Goal: Transaction & Acquisition: Purchase product/service

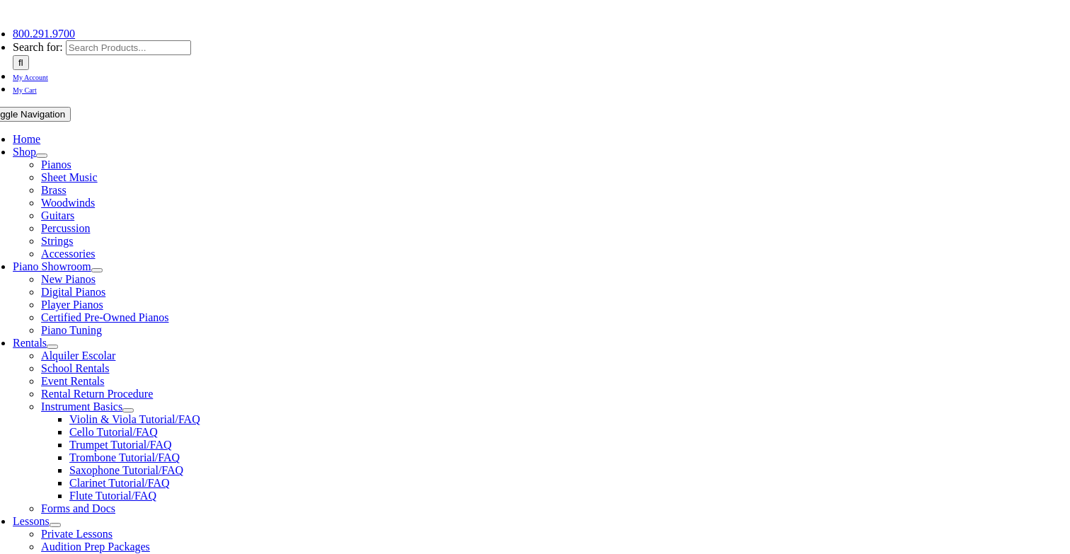
scroll to position [209, 0]
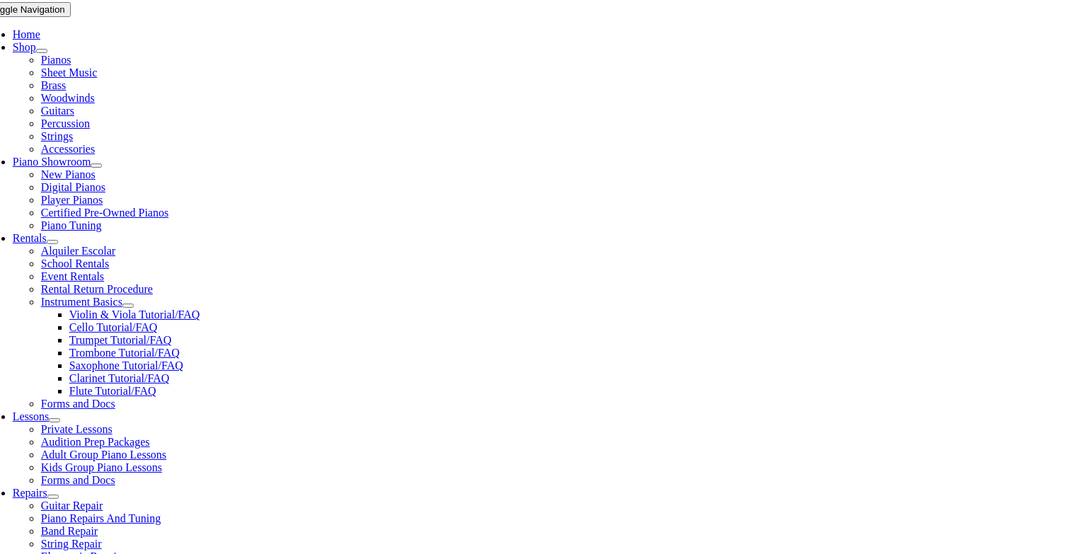
scroll to position [287, 0]
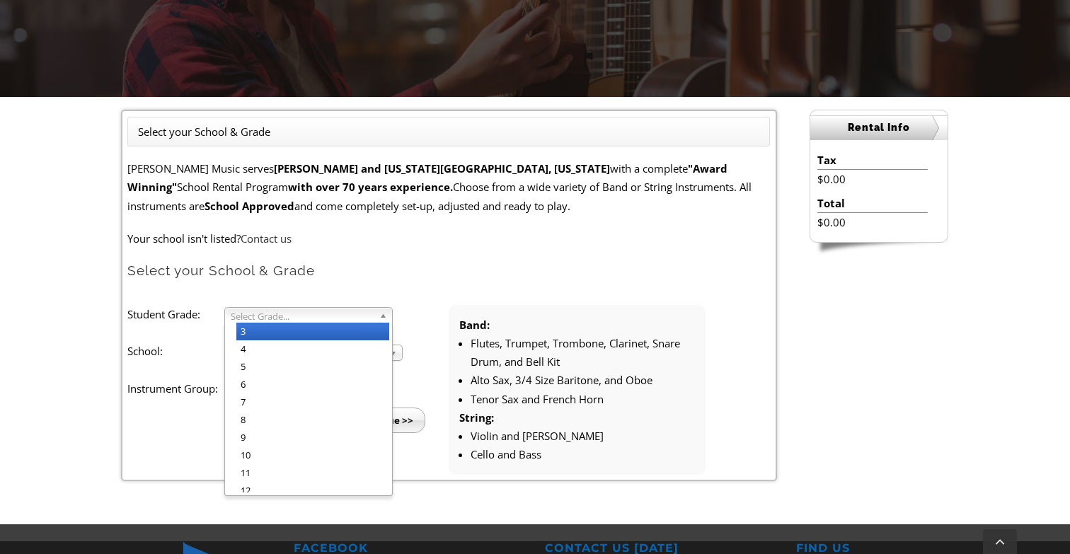
click at [263, 316] on span "Select Grade..." at bounding box center [302, 316] width 143 height 17
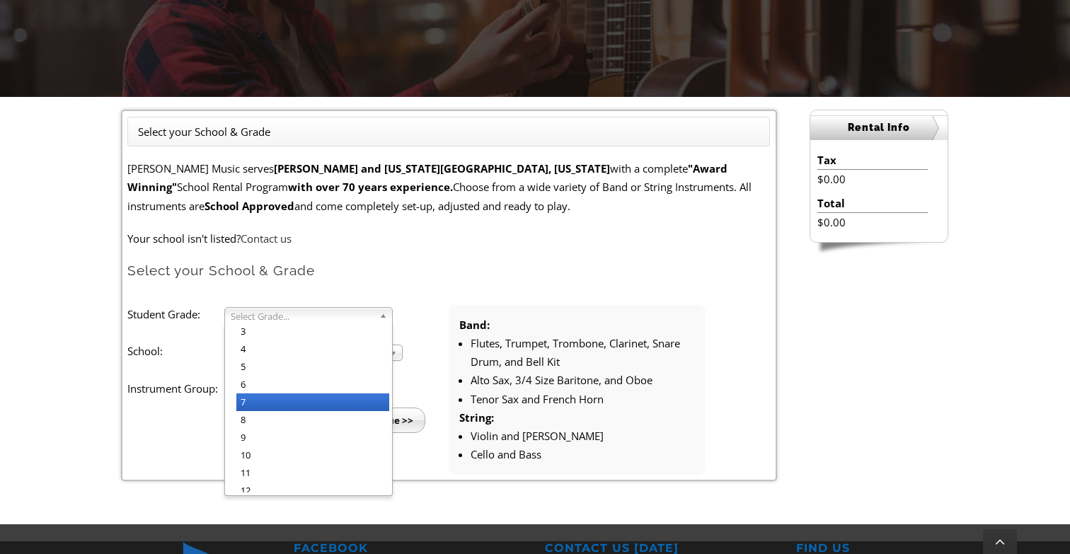
click at [269, 401] on li "7" at bounding box center [312, 402] width 153 height 18
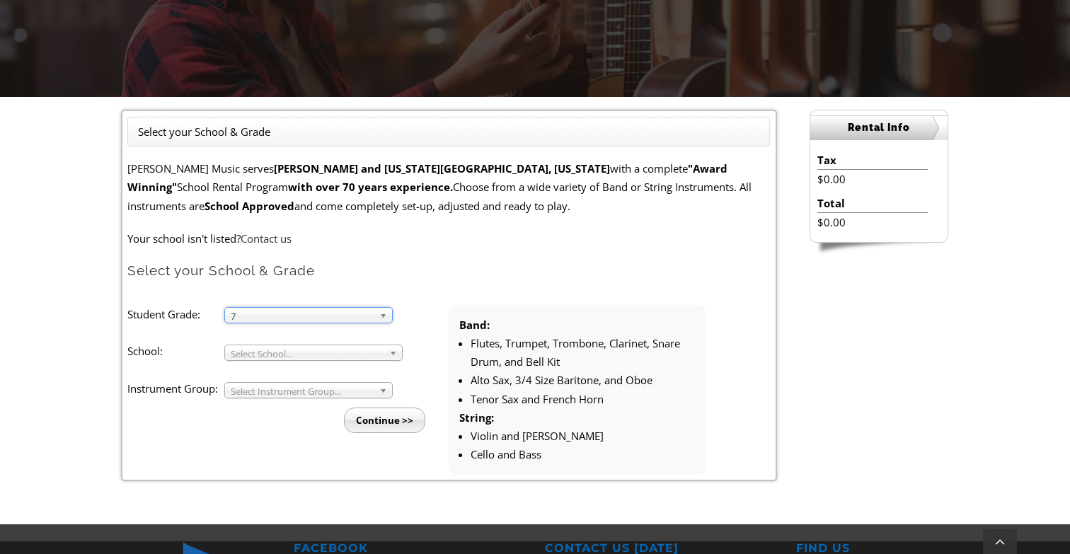
click at [275, 351] on span "Select School..." at bounding box center [307, 353] width 153 height 17
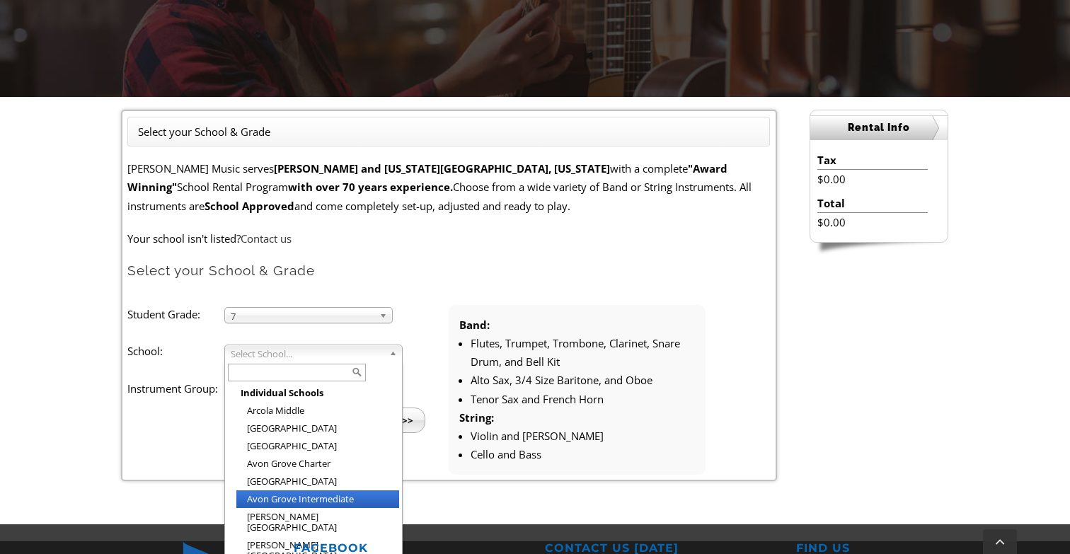
scroll to position [0, 0]
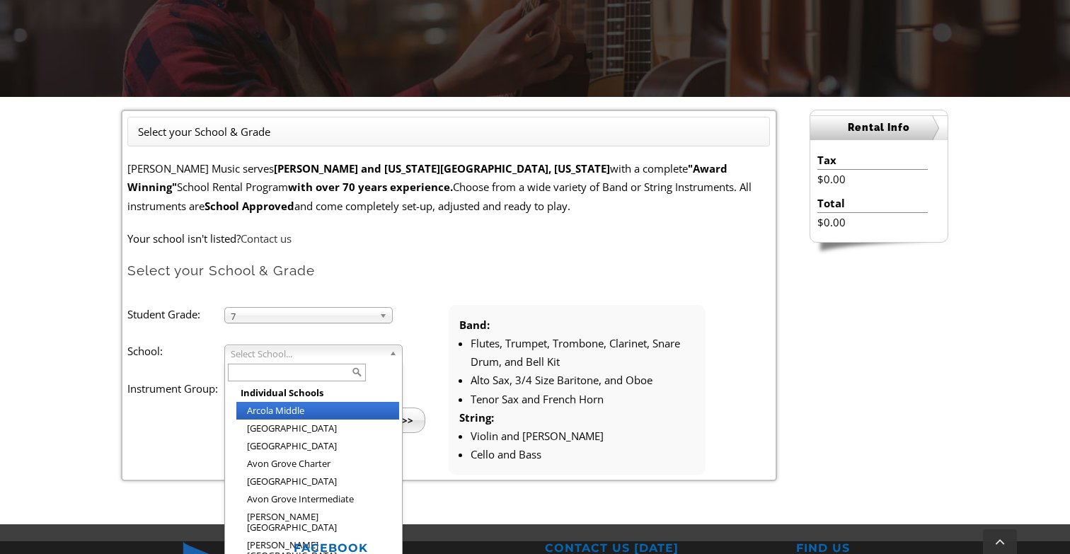
click at [276, 411] on li "Arcola Middle" at bounding box center [317, 411] width 163 height 18
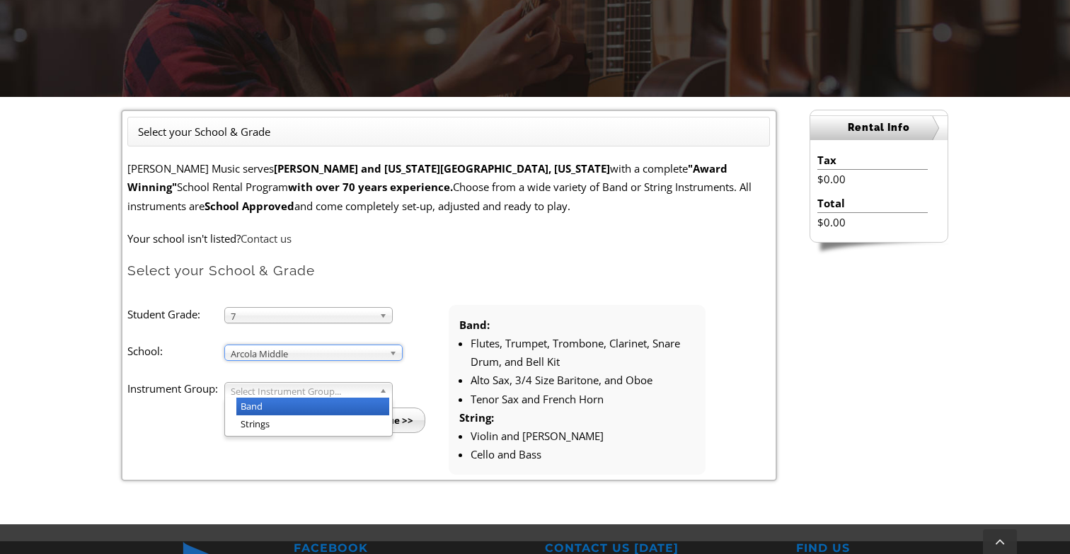
click at [273, 390] on span "Select Instrument Group..." at bounding box center [302, 391] width 143 height 17
click at [262, 404] on li "Band" at bounding box center [312, 407] width 153 height 18
click at [389, 408] on input "Continue >>" at bounding box center [384, 420] width 81 height 25
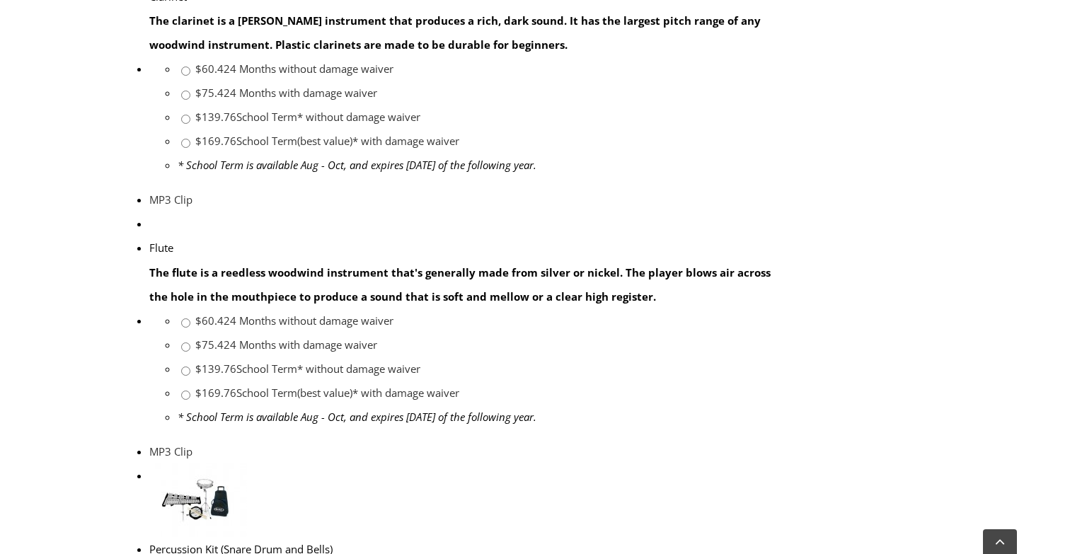
scroll to position [1090, 0]
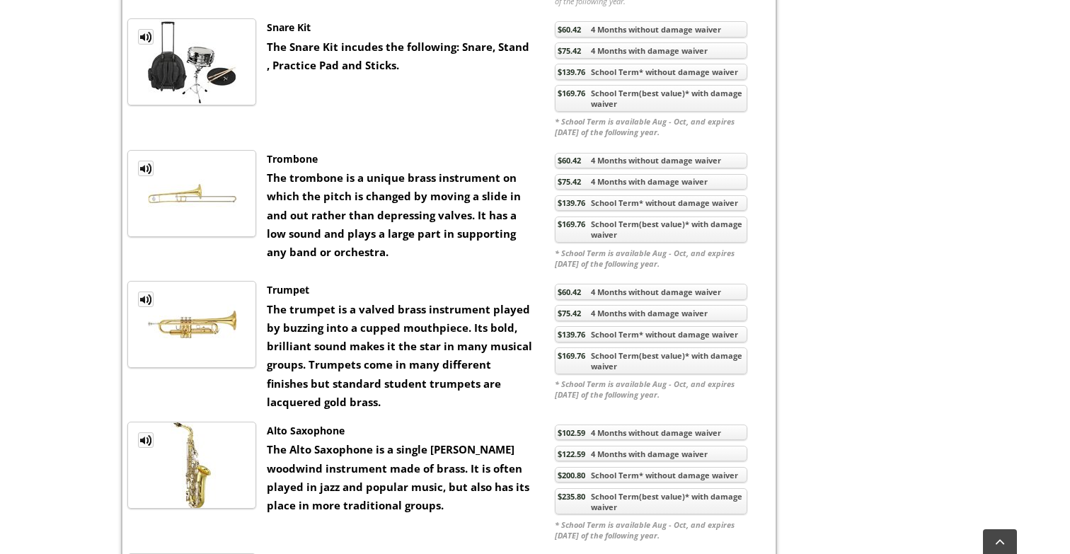
click at [610, 337] on link "$139.76 School Term* without damage waiver" at bounding box center [651, 334] width 192 height 16
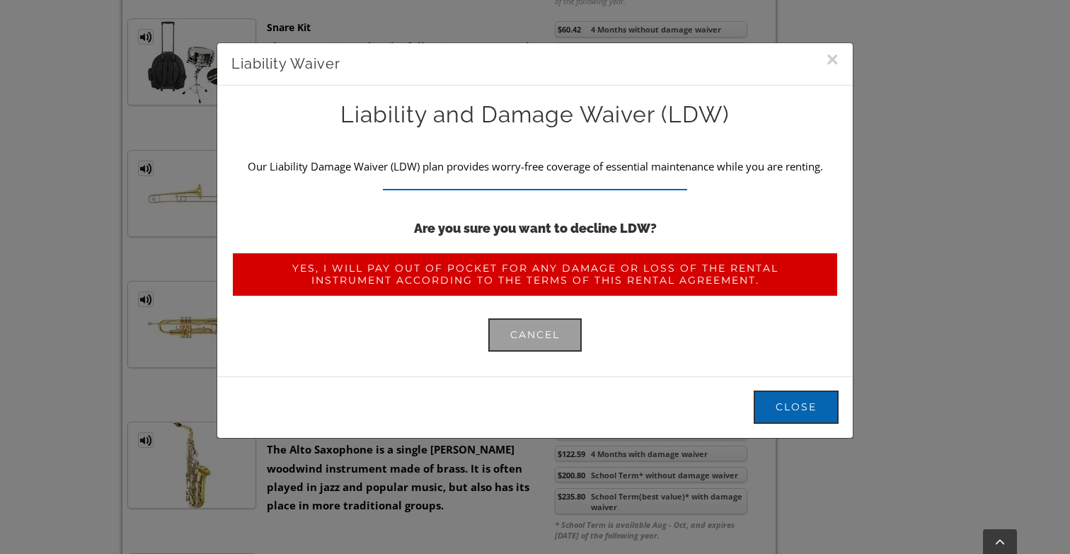
click at [578, 275] on span "Yes, I will pay out of pocket for any damage or loss of the rental instrument a…" at bounding box center [534, 274] width 563 height 24
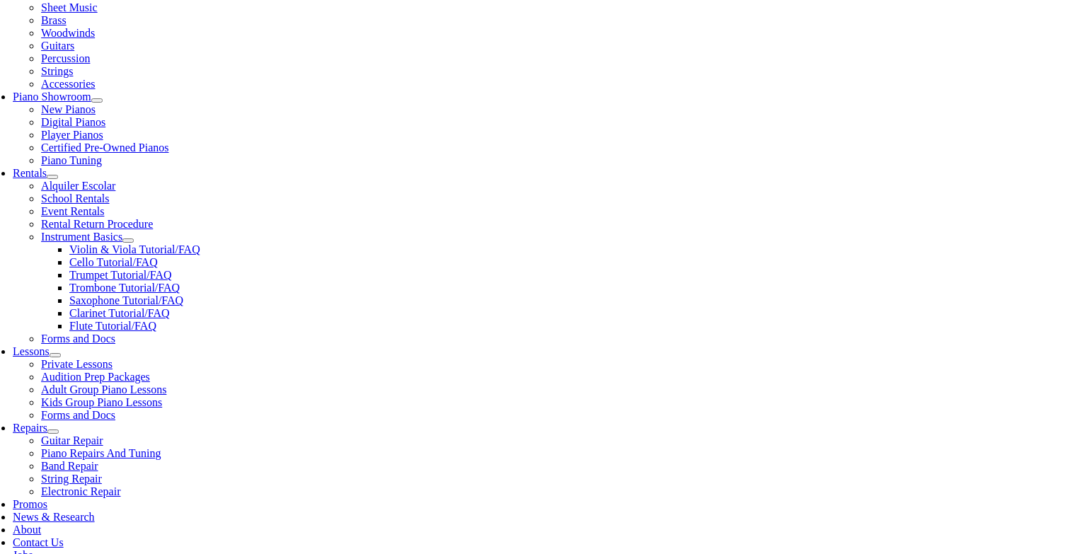
scroll to position [364, 0]
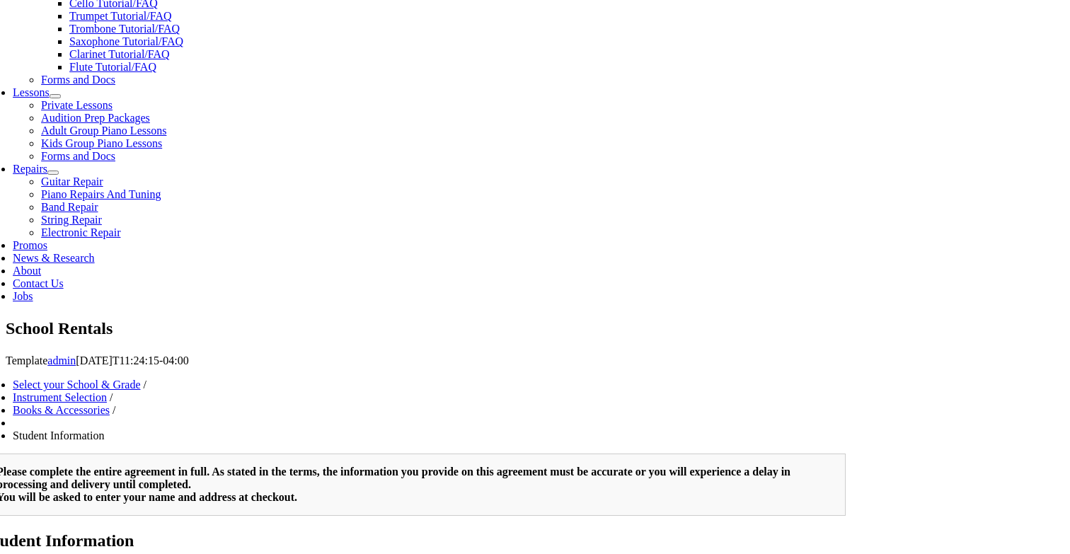
type input "1"
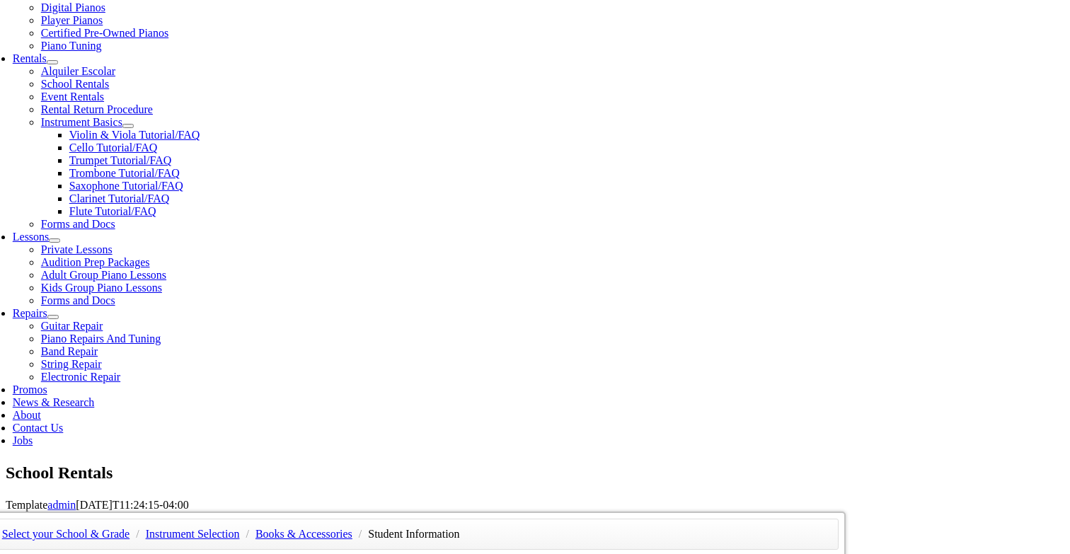
scroll to position [456, 0]
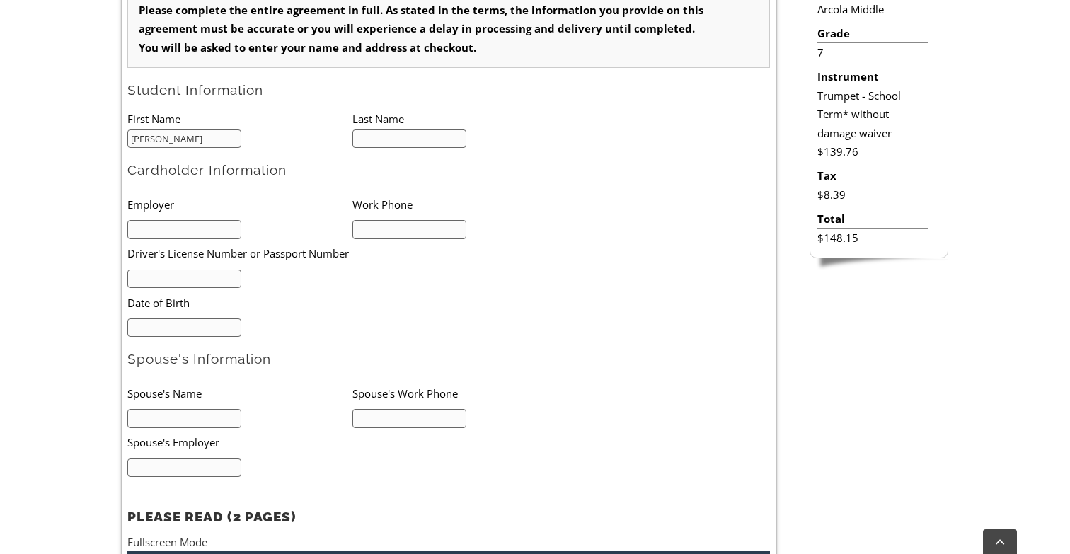
type input "Jonathan"
type input "Palmieri"
click at [305, 205] on li "Employer" at bounding box center [239, 204] width 225 height 29
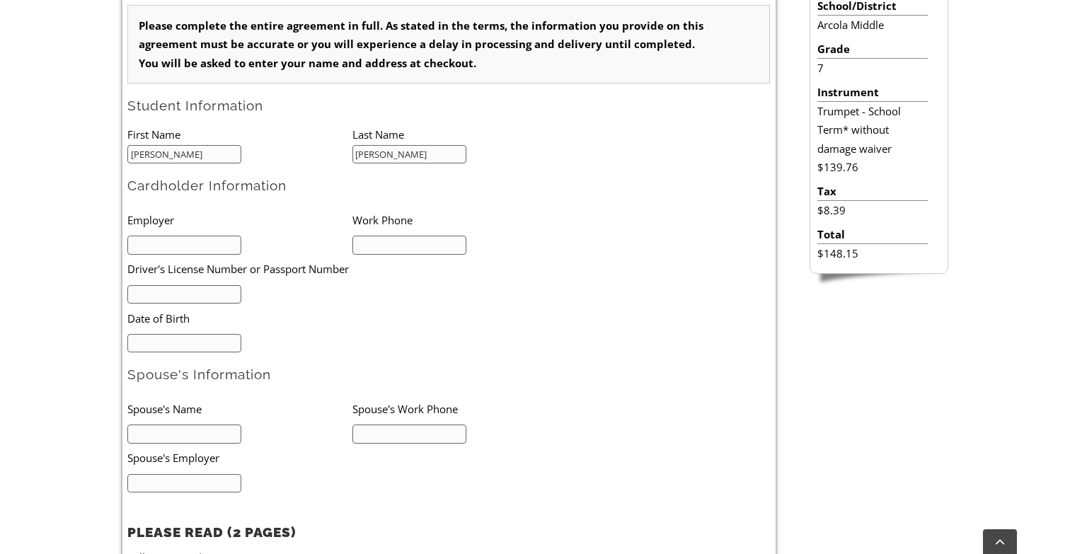
scroll to position [447, 0]
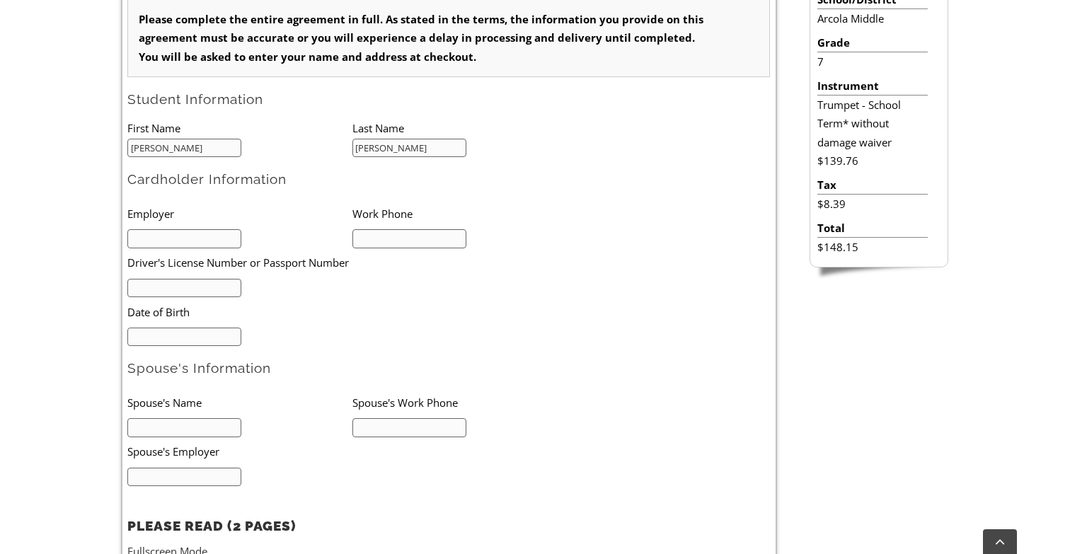
click at [221, 241] on input "text" at bounding box center [184, 238] width 114 height 19
click at [309, 241] on li at bounding box center [239, 238] width 225 height 20
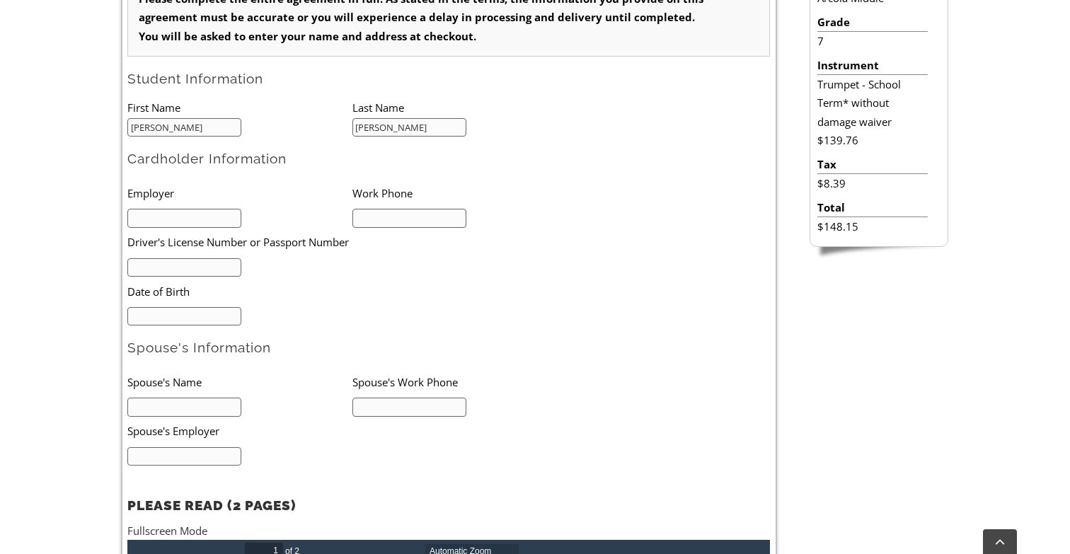
scroll to position [481, 0]
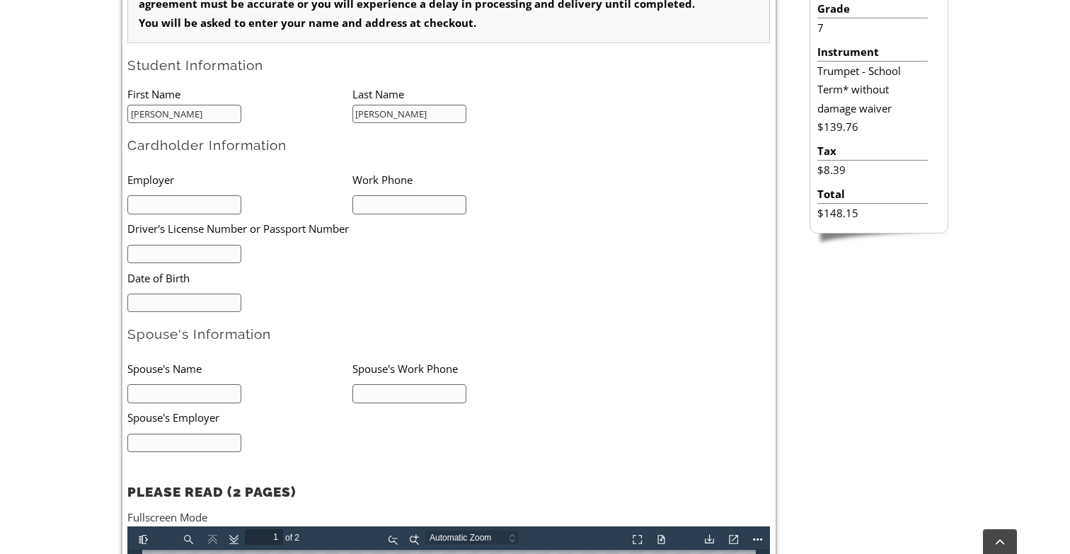
type input "mm/dd/yyyy"
click at [324, 264] on li "Date of Birth" at bounding box center [329, 277] width 405 height 29
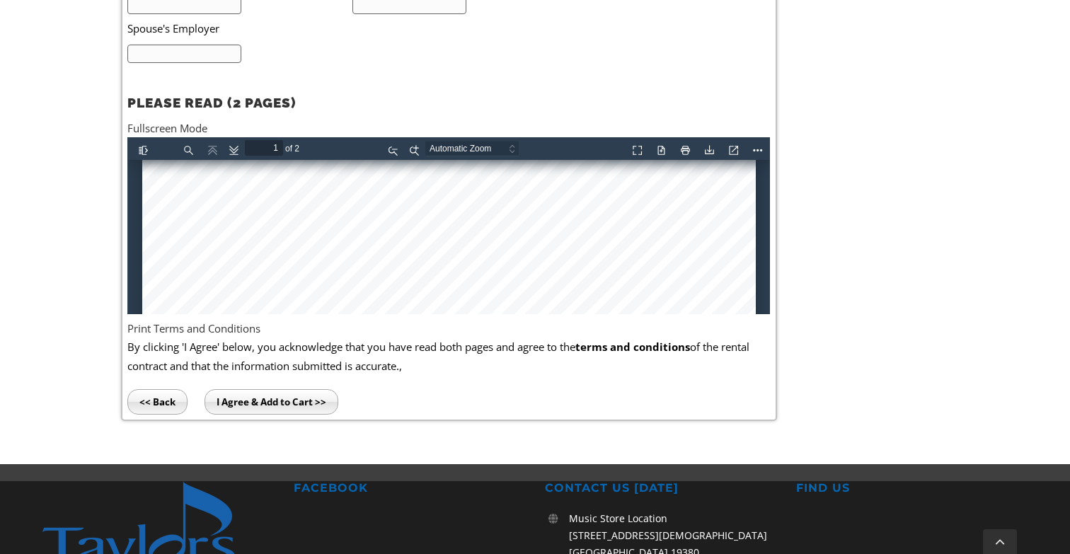
scroll to position [170, 0]
click at [261, 401] on input "I Agree & Add to Cart >>" at bounding box center [271, 401] width 134 height 25
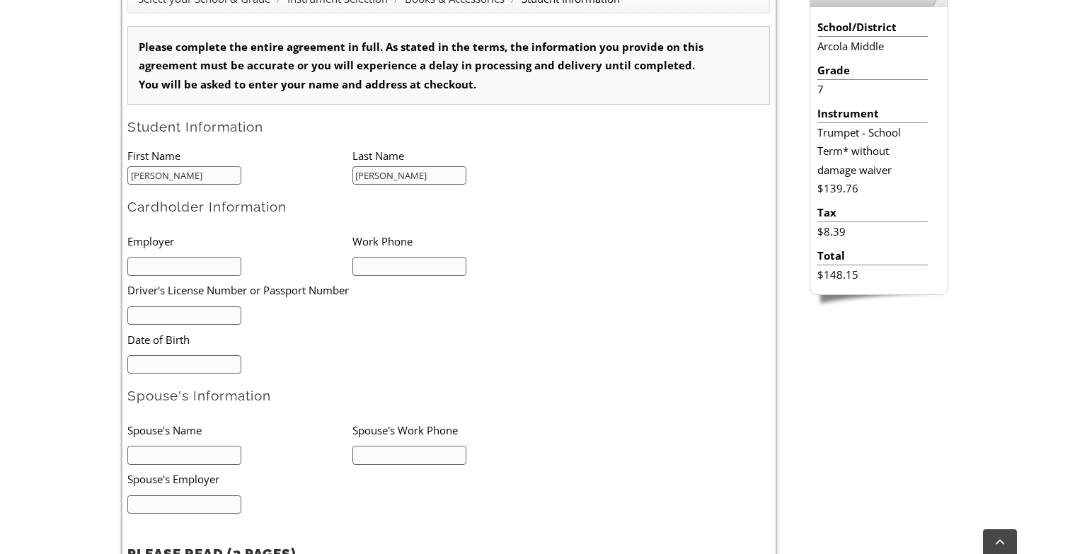
scroll to position [417, 0]
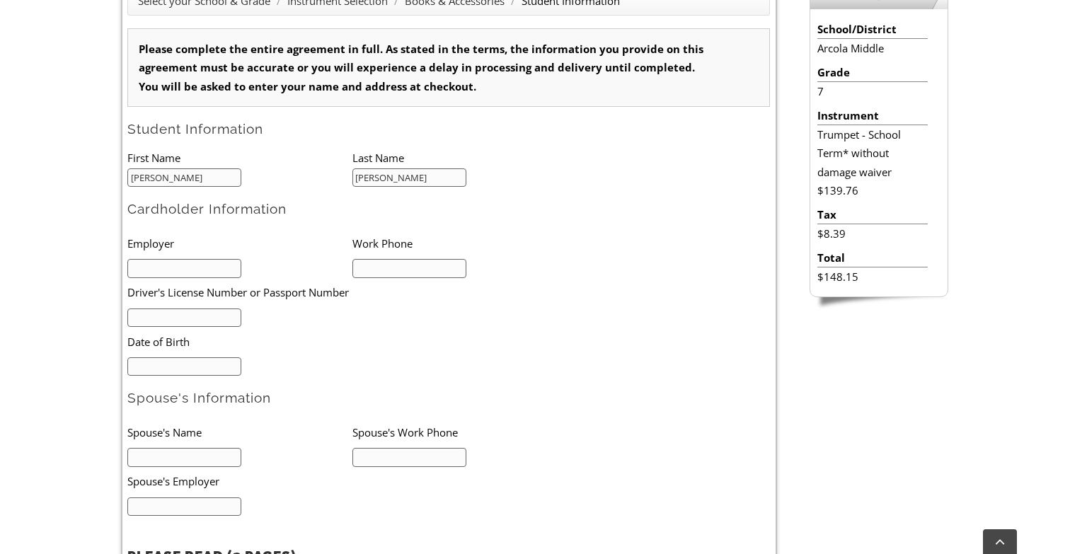
click at [224, 269] on input "text" at bounding box center [184, 268] width 114 height 19
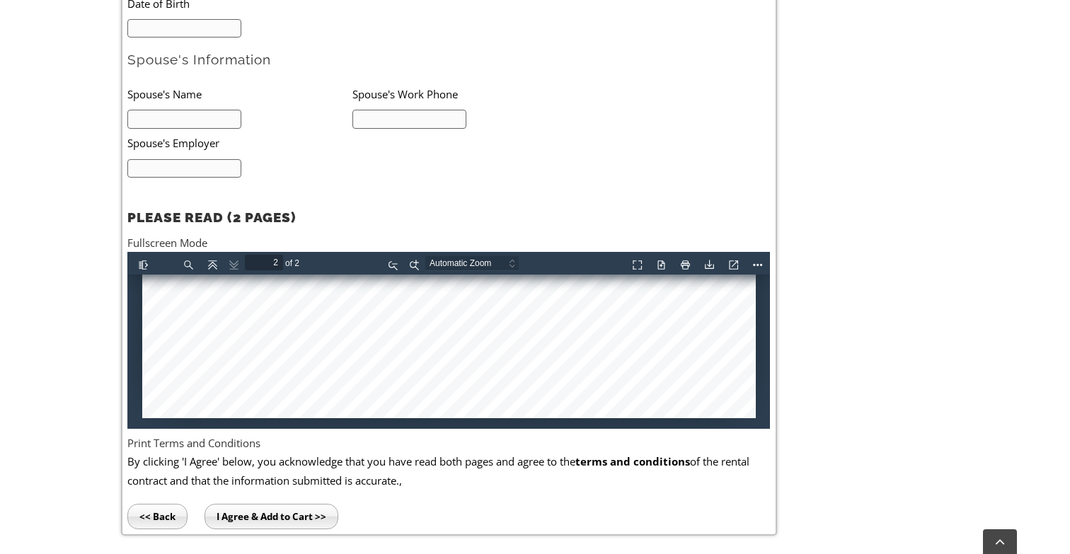
scroll to position [731, 0]
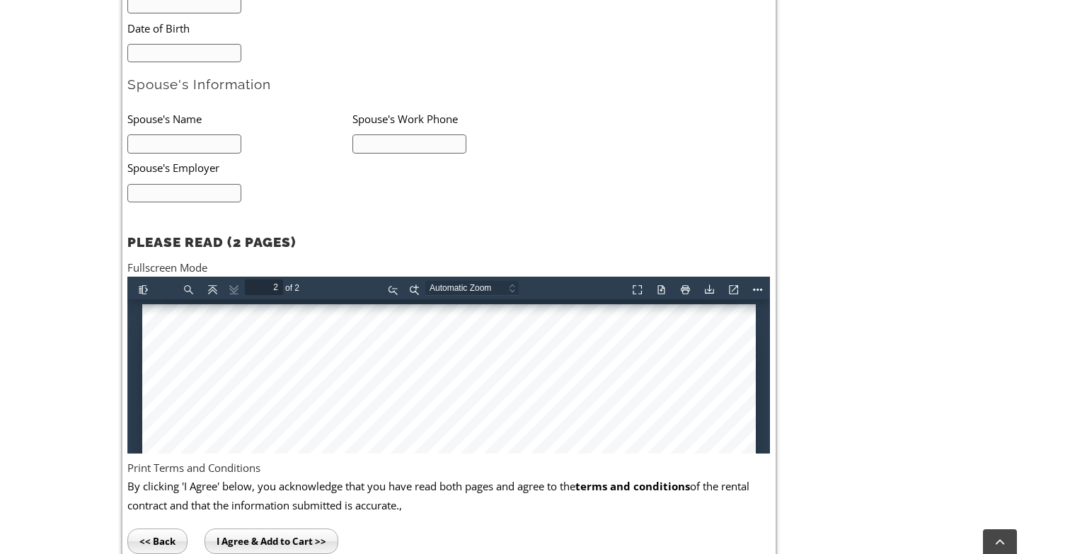
type input "1"
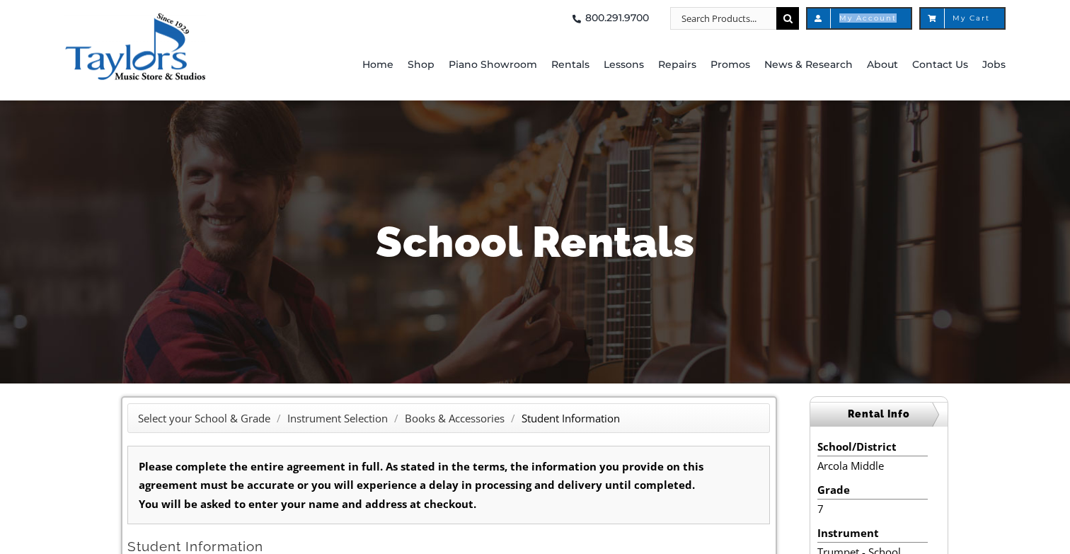
scroll to position [0, 0]
click at [862, 17] on span "My Account" at bounding box center [858, 18] width 75 height 7
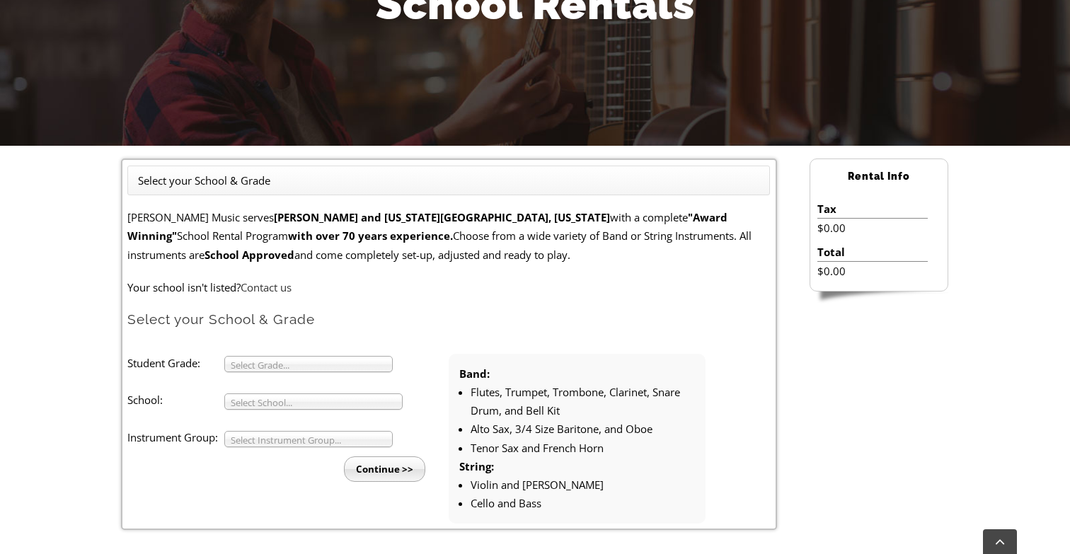
scroll to position [247, 0]
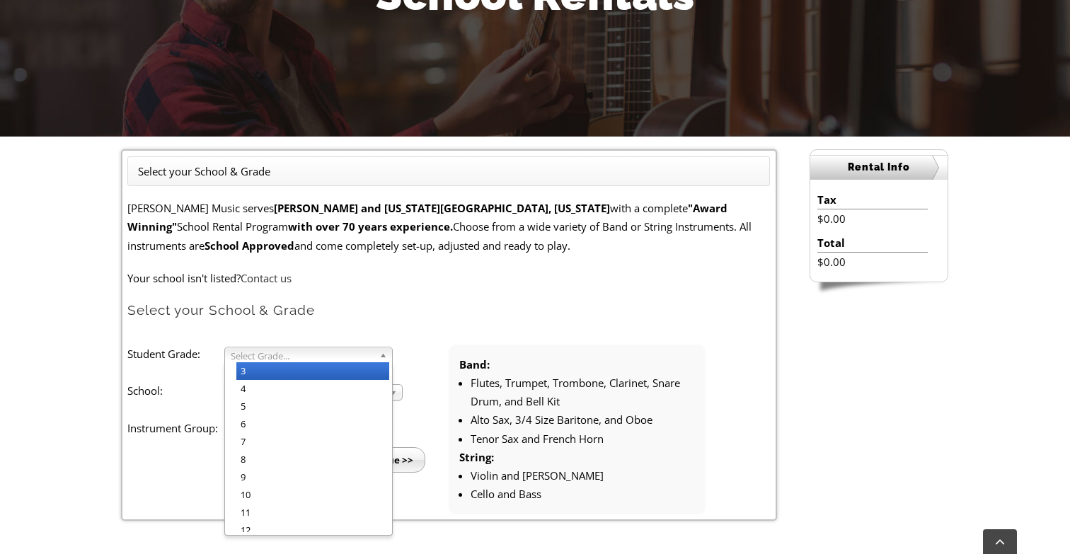
click at [256, 353] on span "Select Grade..." at bounding box center [302, 355] width 143 height 17
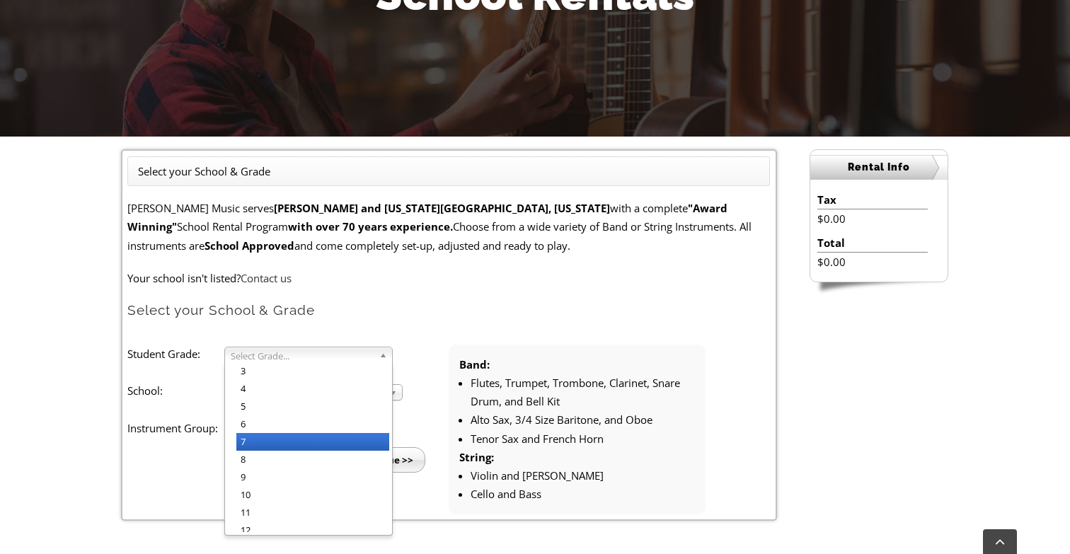
click at [258, 442] on li "7" at bounding box center [312, 442] width 153 height 18
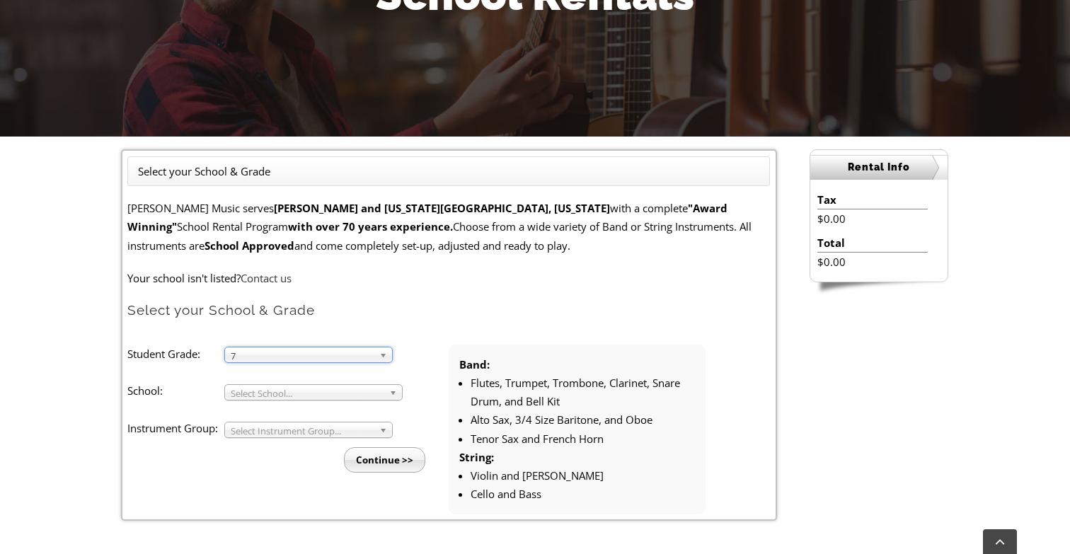
click at [265, 395] on span "Select School..." at bounding box center [307, 393] width 153 height 17
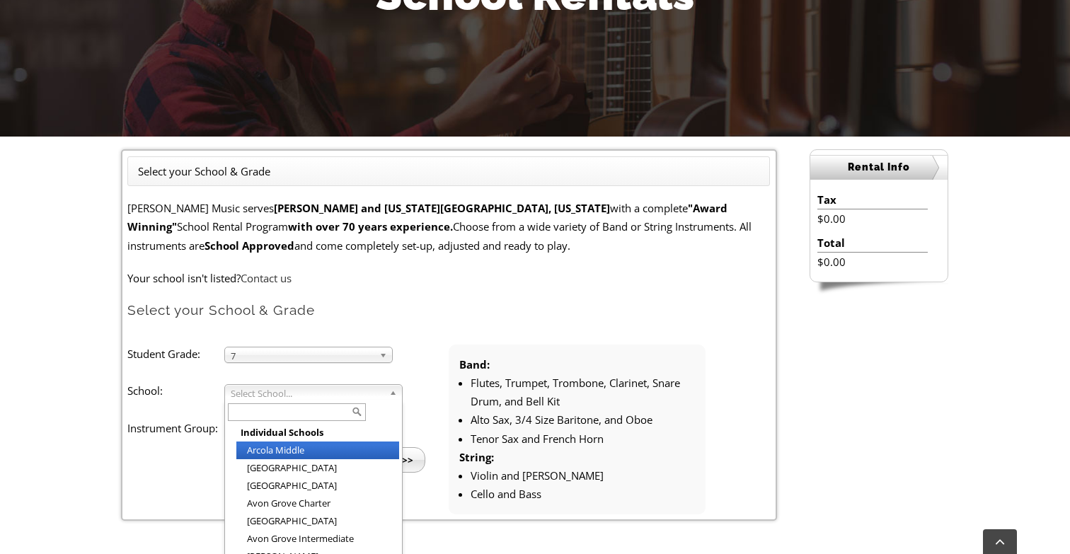
click at [271, 451] on li "Arcola Middle" at bounding box center [317, 450] width 163 height 18
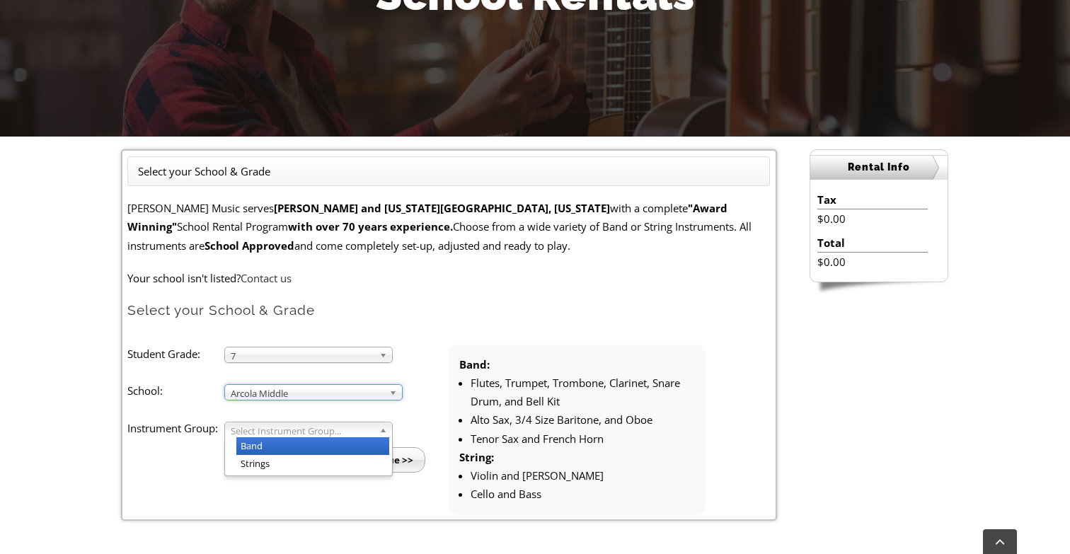
click at [274, 429] on span "Select Instrument Group..." at bounding box center [302, 430] width 143 height 17
click at [273, 444] on li "Band" at bounding box center [312, 446] width 153 height 18
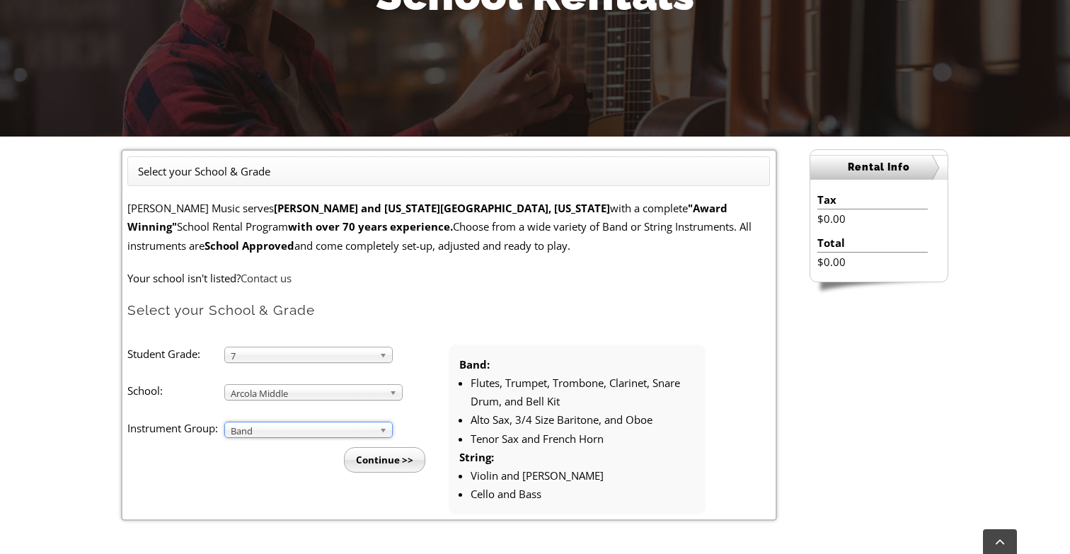
click at [381, 451] on input "Continue >>" at bounding box center [384, 459] width 81 height 25
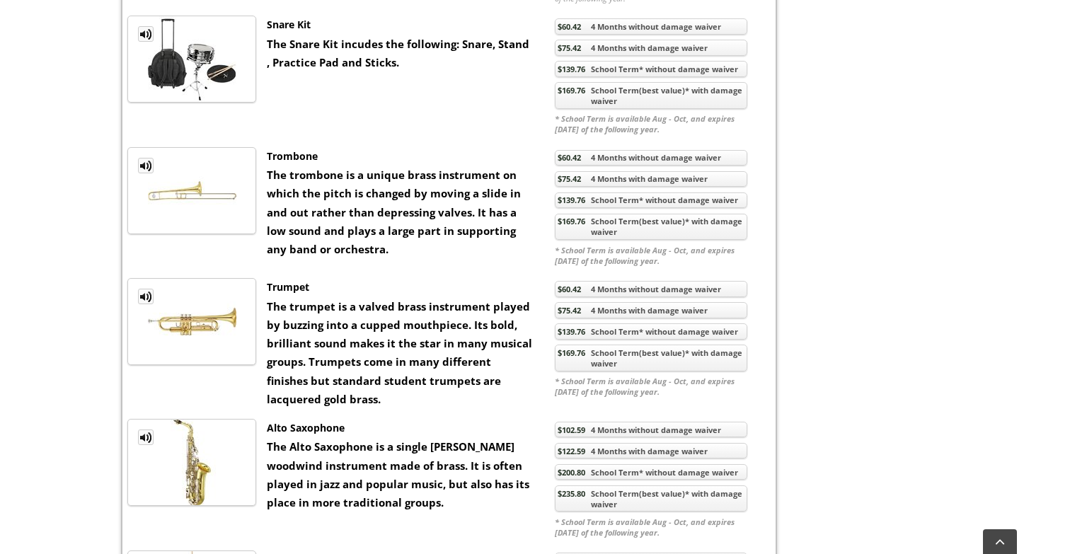
scroll to position [1075, 0]
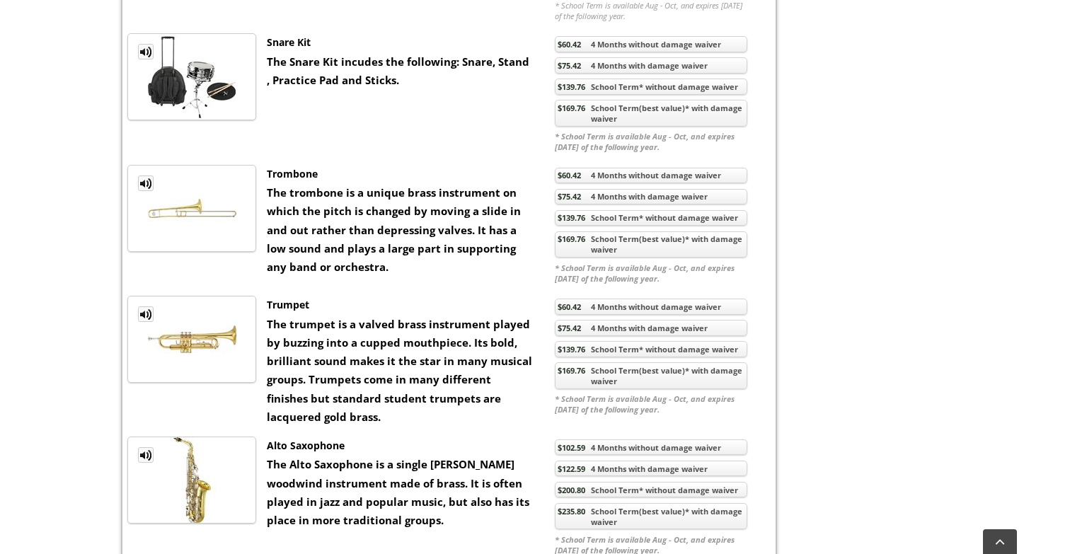
click at [591, 346] on link "$139.76 School Term* without damage waiver" at bounding box center [651, 349] width 192 height 16
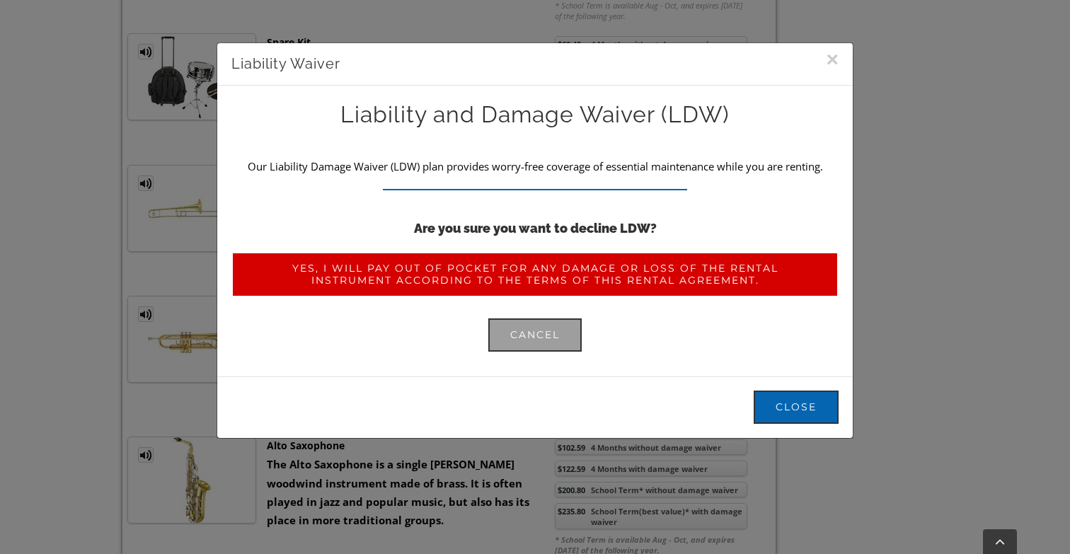
click at [557, 270] on span "Yes, I will pay out of pocket for any damage or loss of the rental instrument a…" at bounding box center [534, 274] width 563 height 24
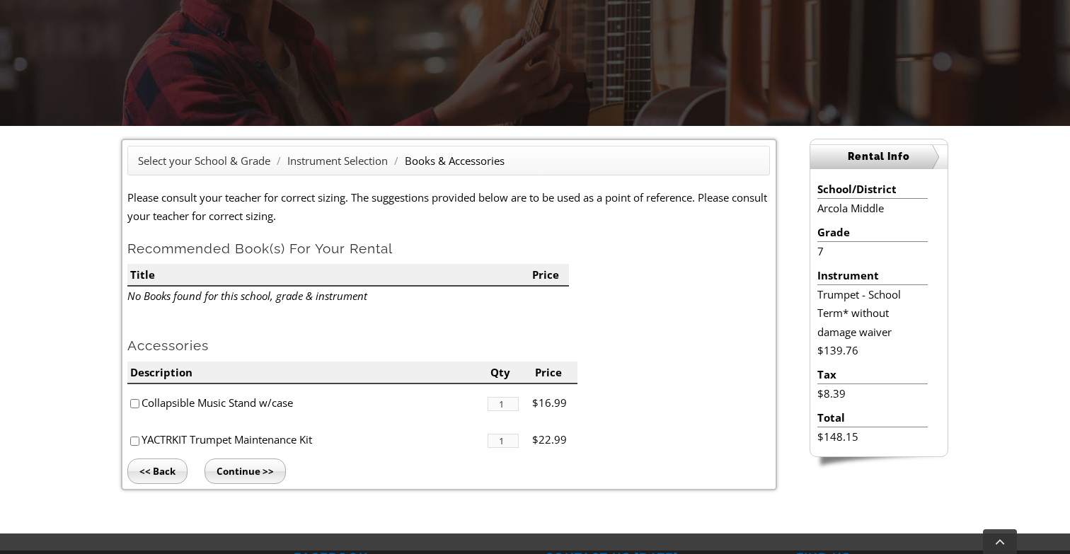
scroll to position [259, 0]
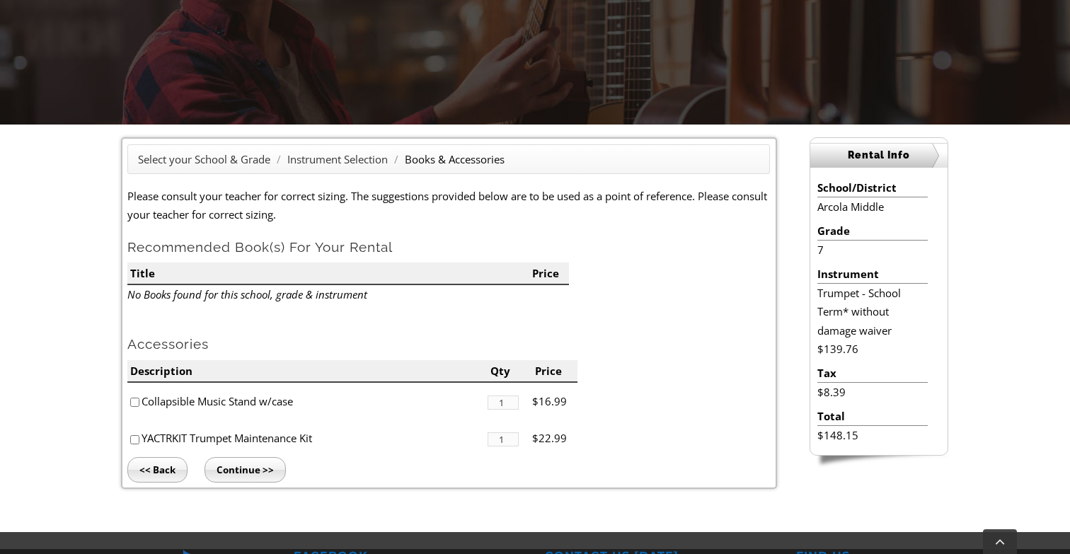
click at [241, 468] on input "Continue >>" at bounding box center [244, 469] width 81 height 25
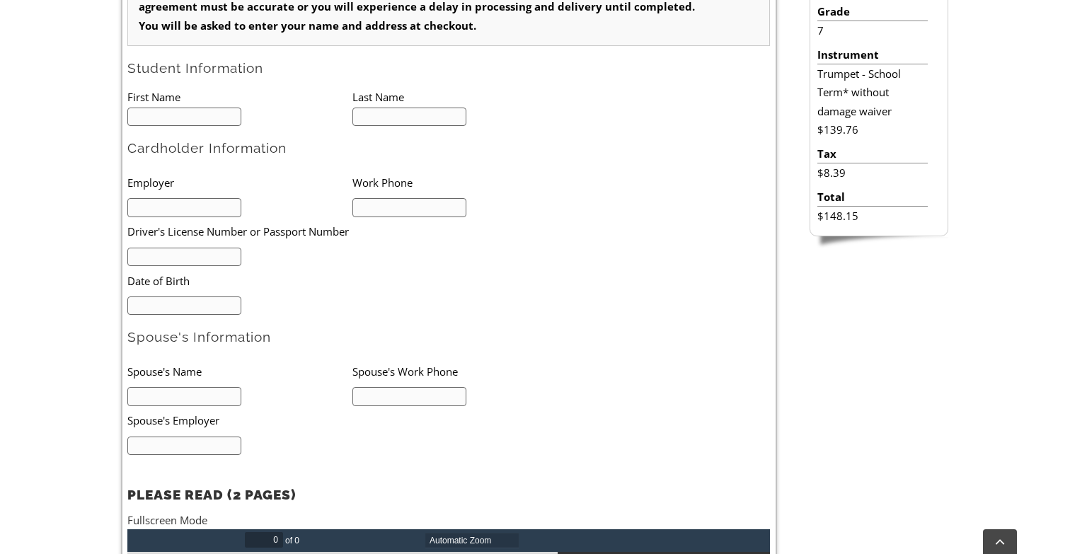
scroll to position [523, 0]
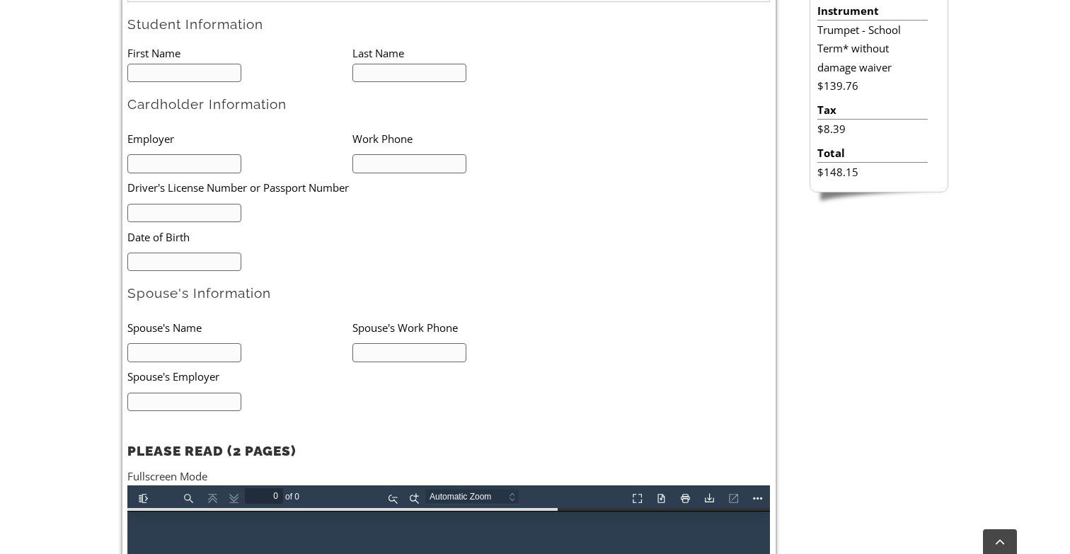
type input "1"
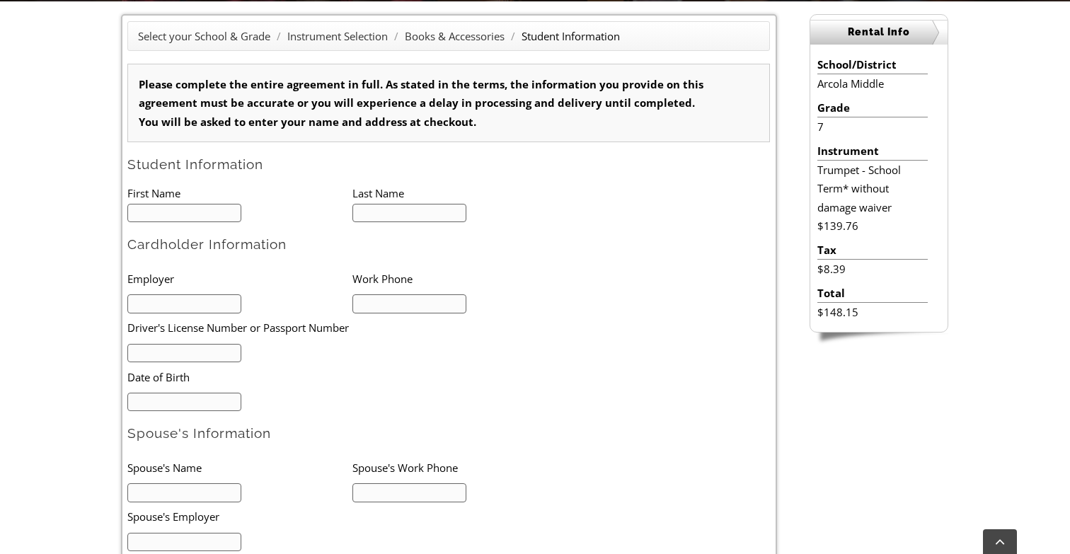
scroll to position [380, 0]
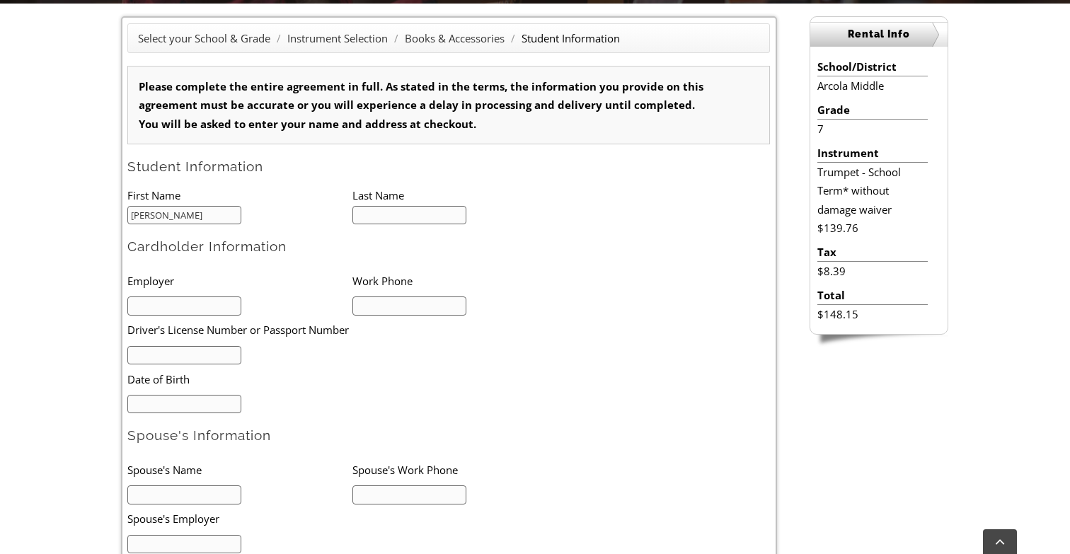
type input "Jonathan"
type input "Palmieri"
type input "Valley Forge Casino"
type input "917"
type input "9176279993"
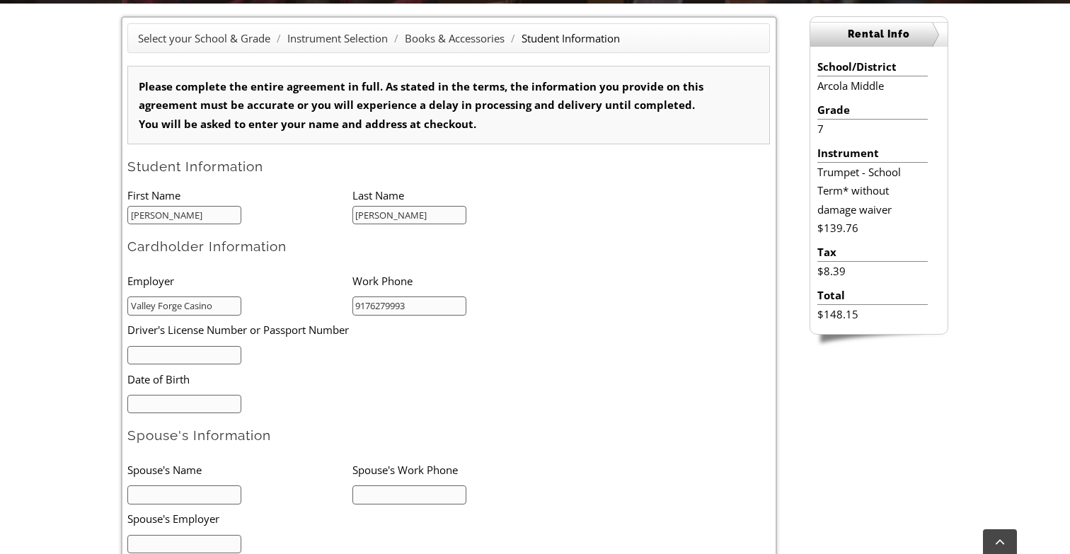
click at [306, 364] on li "Date of Birth" at bounding box center [329, 378] width 405 height 29
click at [216, 355] on input "text" at bounding box center [184, 355] width 114 height 19
click at [192, 417] on form "Please complete the entire agreement in full. As stated in the terms, the infor…" at bounding box center [448, 447] width 642 height 762
type input "mm/dd/yyyy"
click at [171, 407] on input "mm/dd/yyyy" at bounding box center [184, 404] width 114 height 19
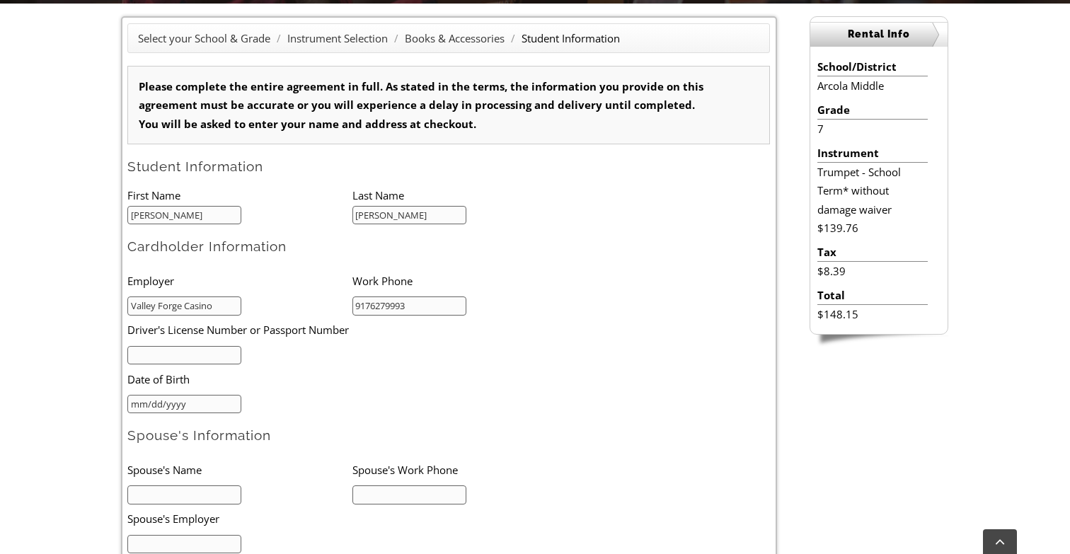
click at [224, 400] on input "mm/dd/yyyy" at bounding box center [184, 404] width 114 height 19
type input "01/17/1979"
click at [306, 385] on li "Date of Birth" at bounding box center [329, 378] width 405 height 29
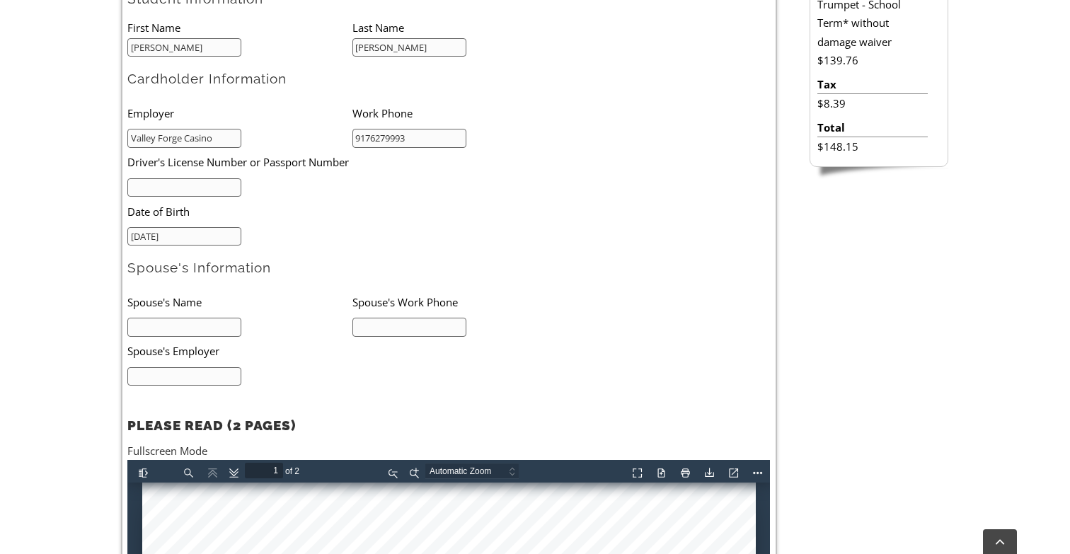
scroll to position [526, 0]
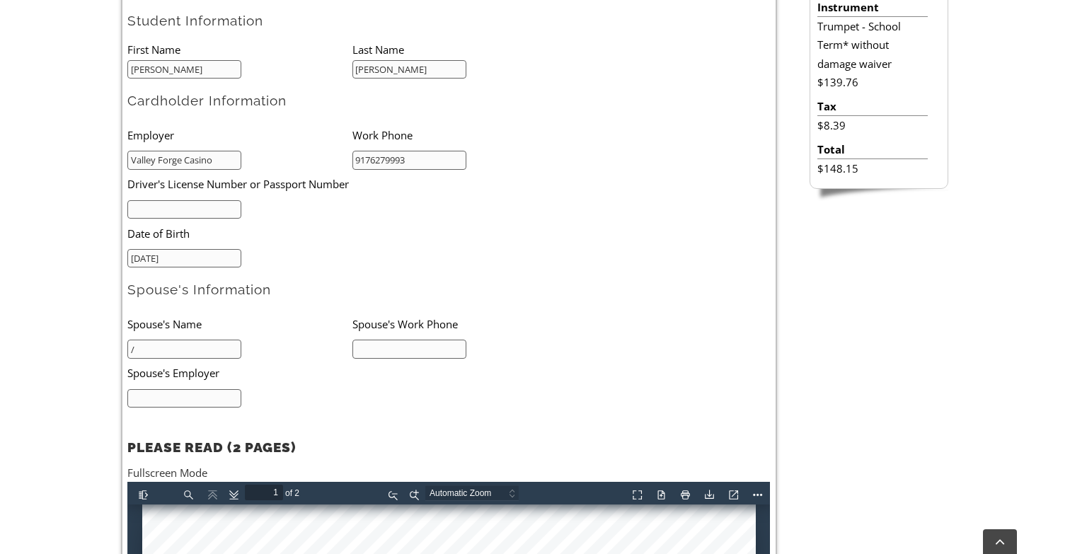
click at [171, 345] on input "/" at bounding box center [184, 349] width 114 height 19
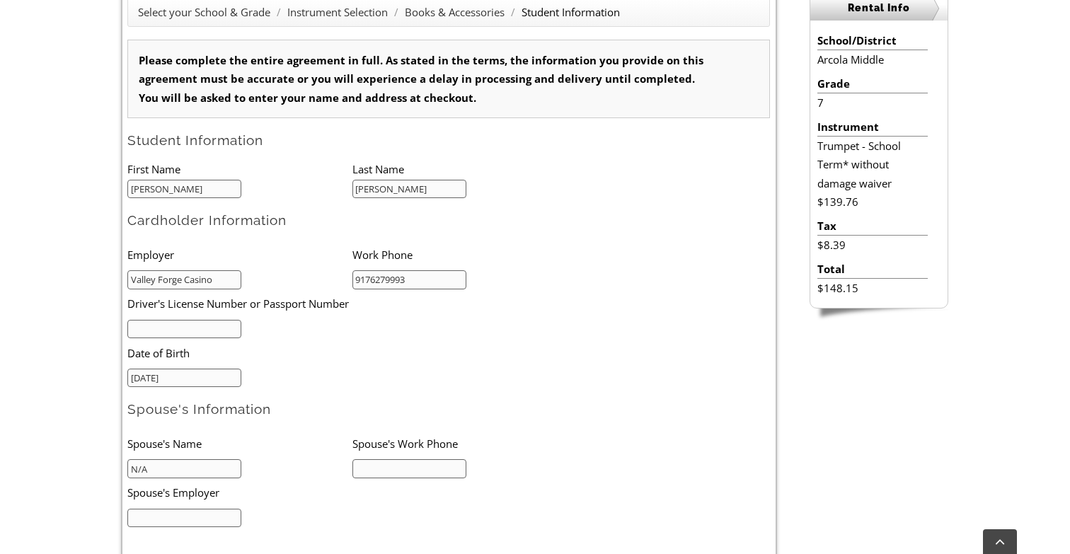
scroll to position [405, 0]
type input "N/A"
click at [221, 328] on input "text" at bounding box center [184, 330] width 114 height 19
type input "N/A"
click at [351, 323] on li "N/A" at bounding box center [239, 330] width 225 height 20
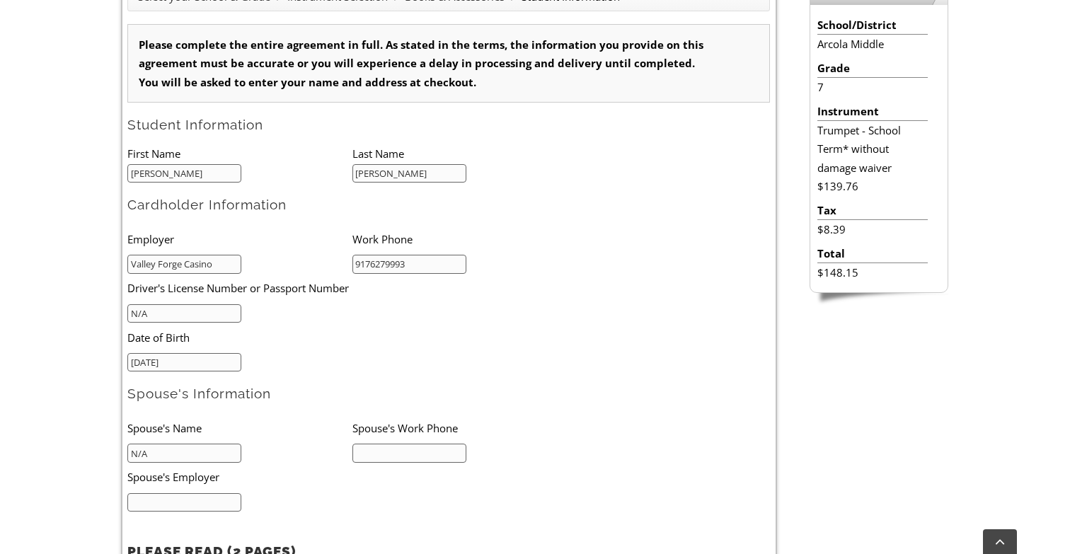
scroll to position [422, 0]
click at [193, 270] on input "Valley Forge Casino" at bounding box center [184, 263] width 114 height 19
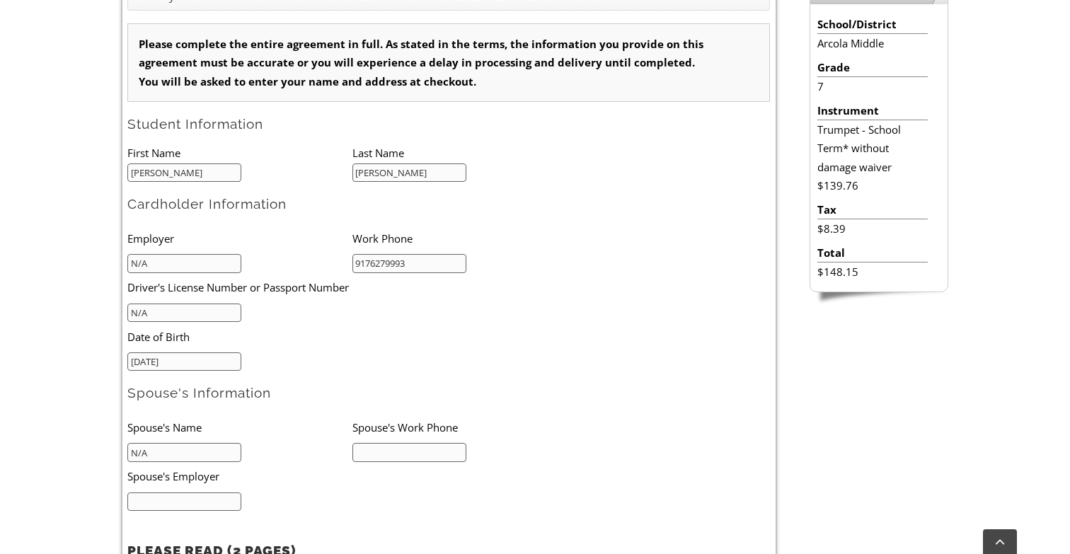
type input "N/A"
click at [391, 333] on li "Date of Birth" at bounding box center [329, 336] width 405 height 29
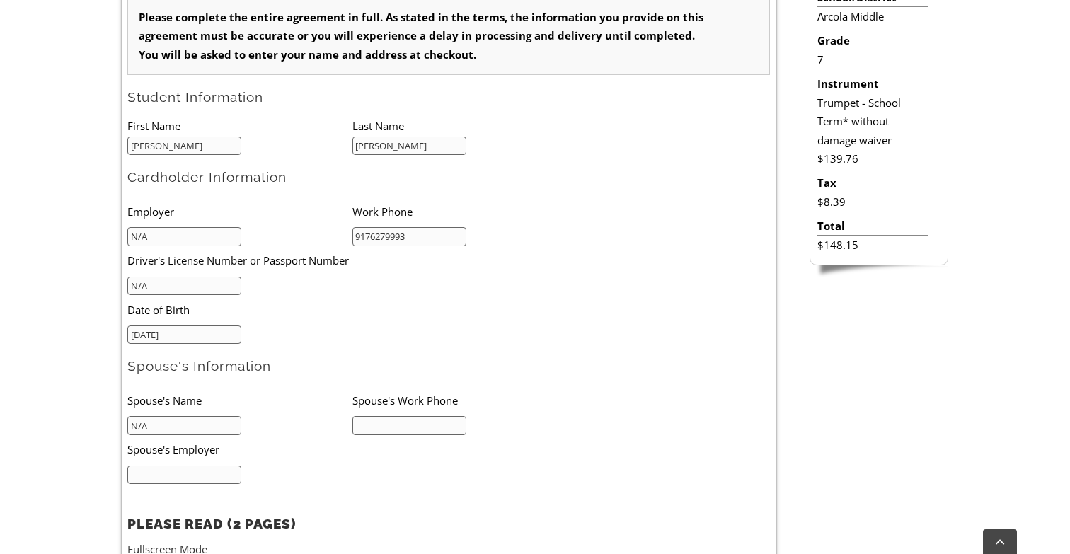
scroll to position [456, 0]
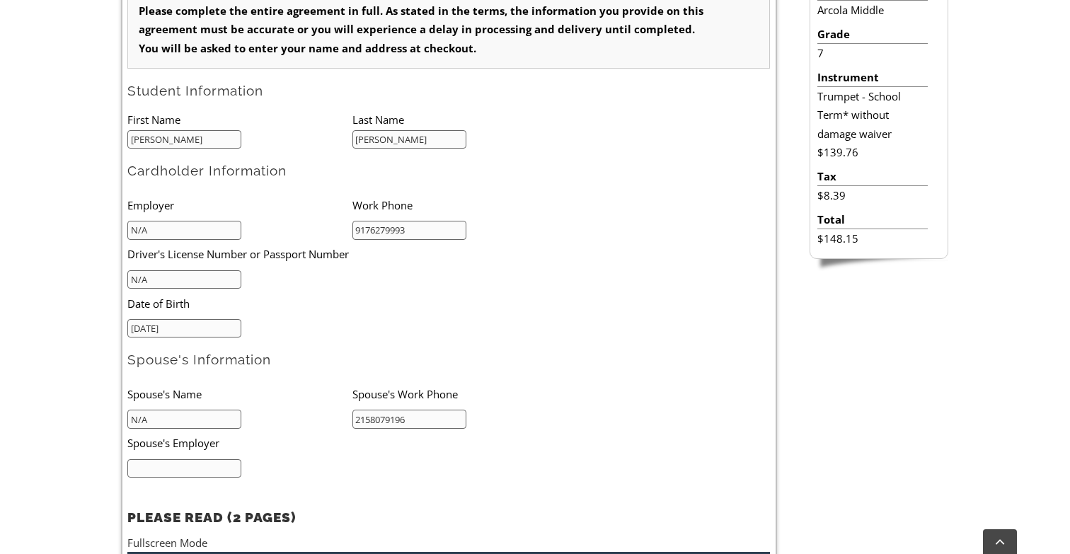
type input "2158079196"
click at [569, 373] on form "Please complete the entire agreement in full. As stated in the terms, the infor…" at bounding box center [448, 371] width 642 height 762
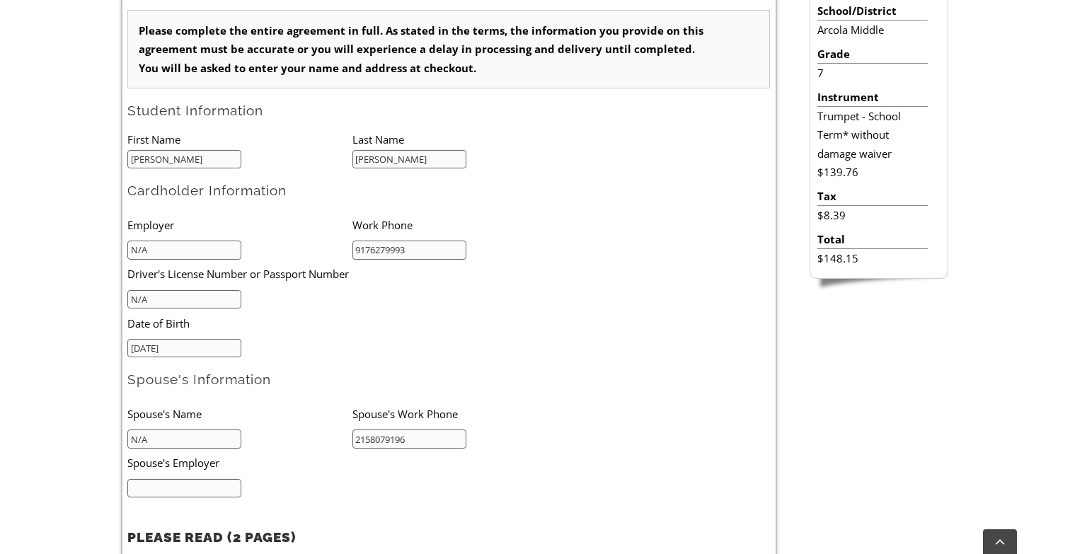
scroll to position [446, 0]
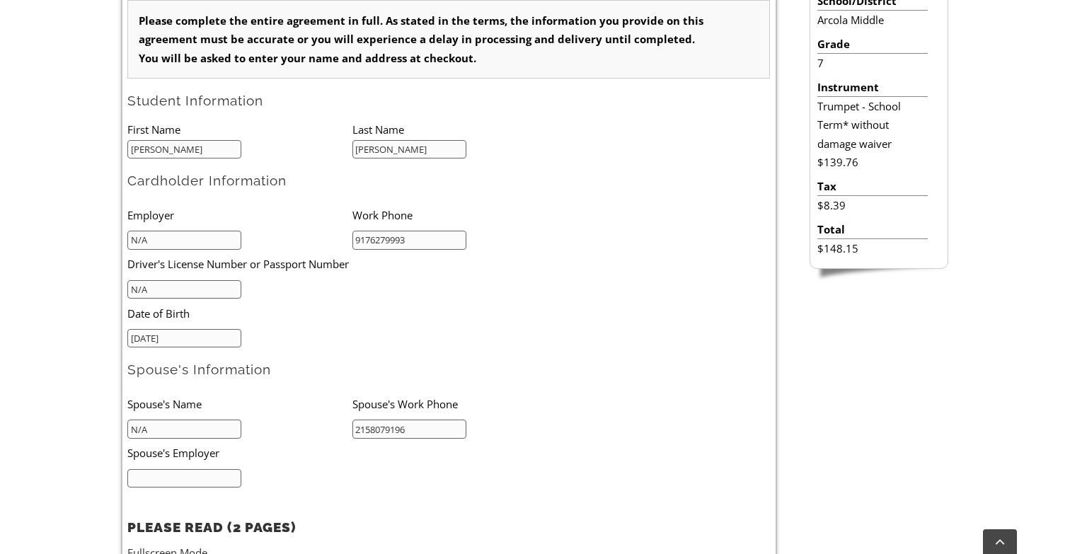
click at [168, 236] on input "N/A" at bounding box center [184, 240] width 114 height 19
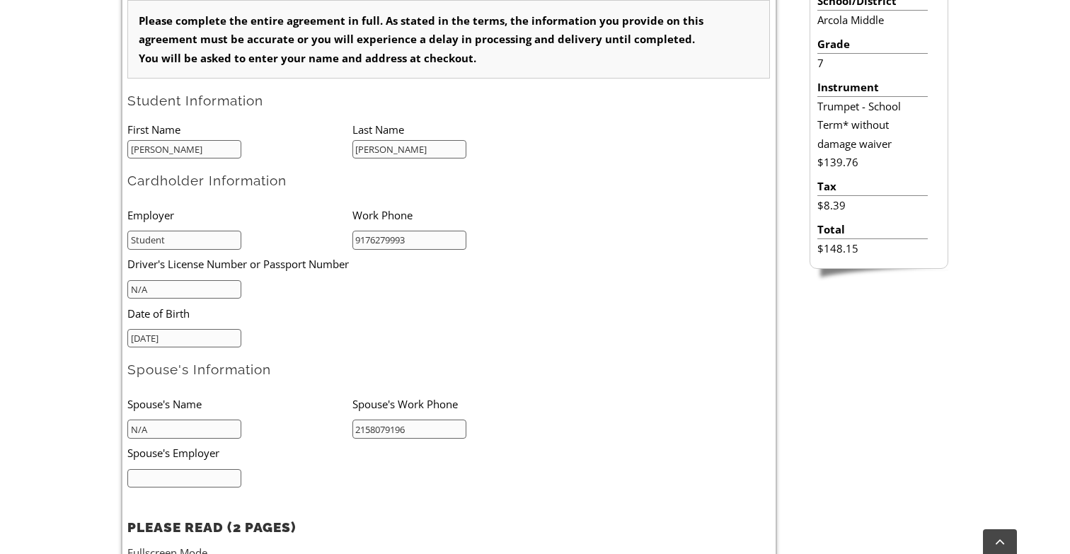
type input "Student"
click at [534, 250] on ul "Employer Work Phone Student 9176279993 Driver's License Number or Passport Numb…" at bounding box center [351, 273] width 449 height 147
click at [202, 337] on input "01/17/1979" at bounding box center [184, 338] width 114 height 19
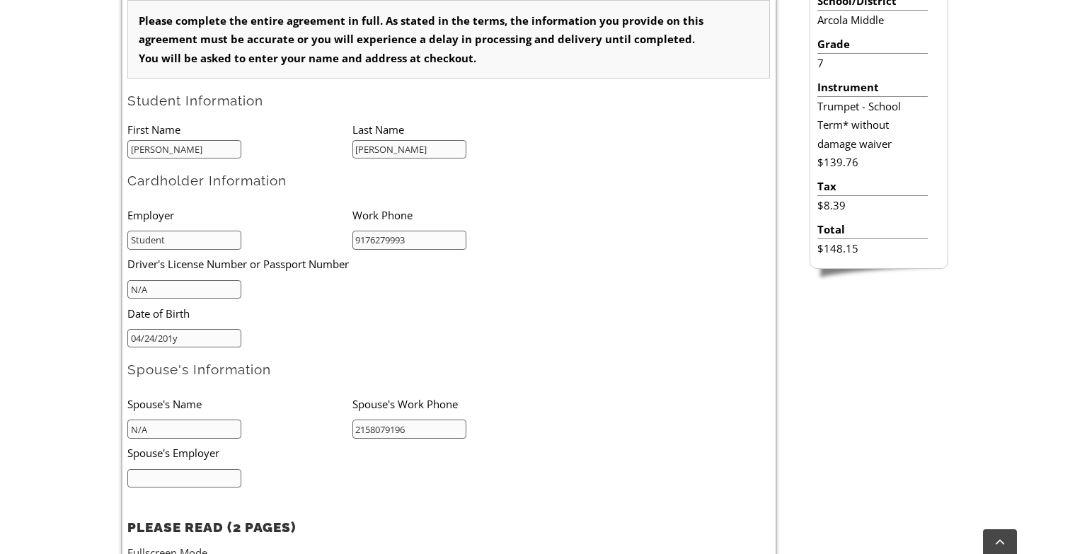
type input "04/24/2013"
click at [354, 335] on ul "Employer Work Phone Student 9176279993 Driver's License Number or Passport Numb…" at bounding box center [351, 273] width 449 height 147
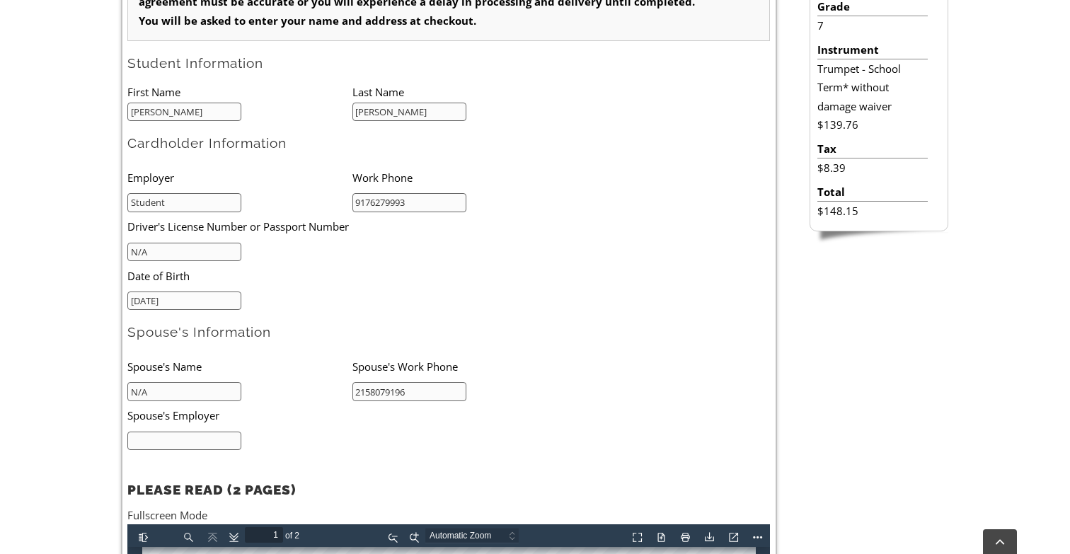
scroll to position [471, 0]
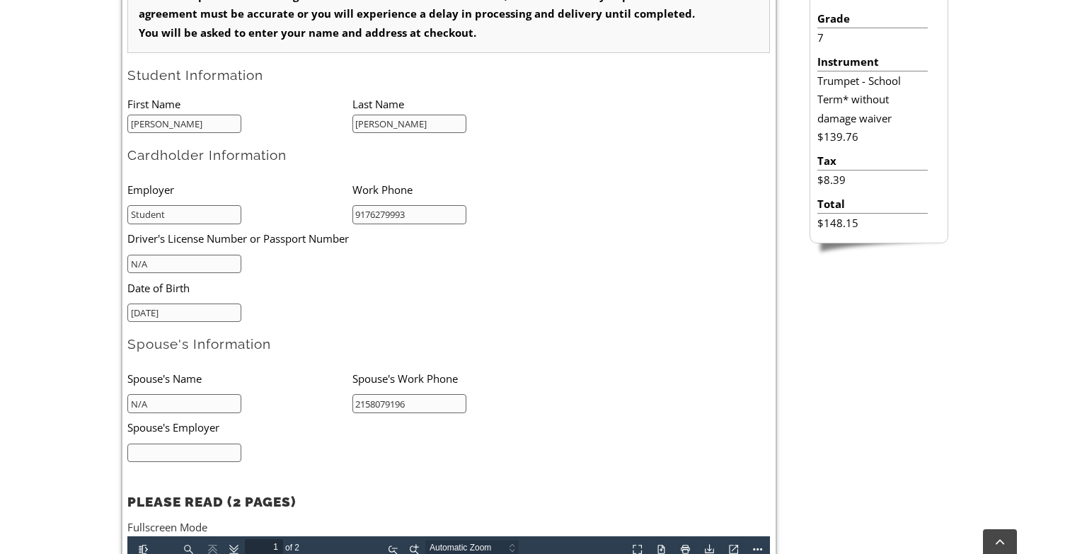
click at [168, 446] on input "text" at bounding box center [184, 453] width 114 height 19
click at [400, 322] on form "Please complete the entire agreement in full. As stated in the terms, the infor…" at bounding box center [448, 356] width 642 height 762
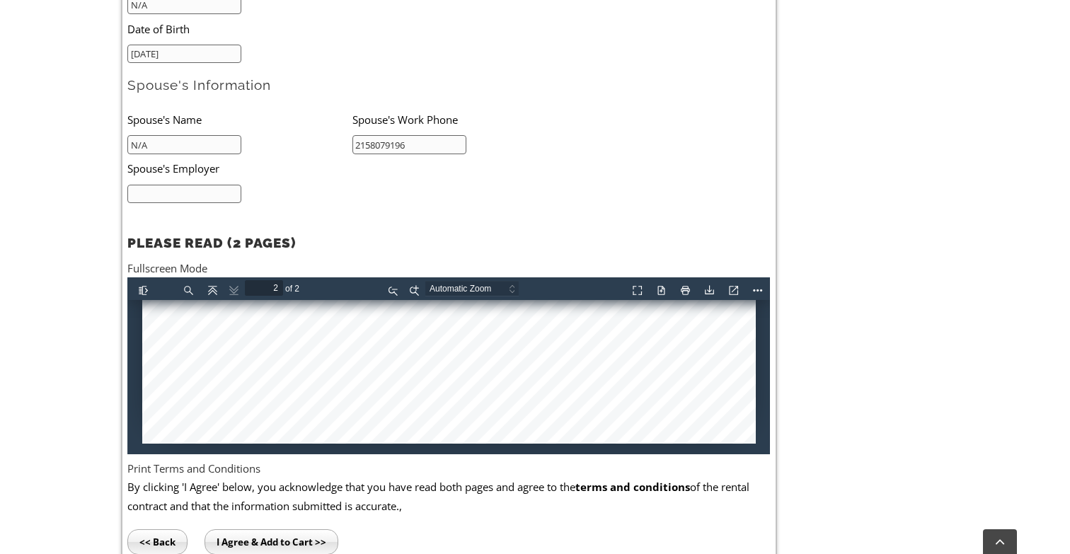
scroll to position [731, 0]
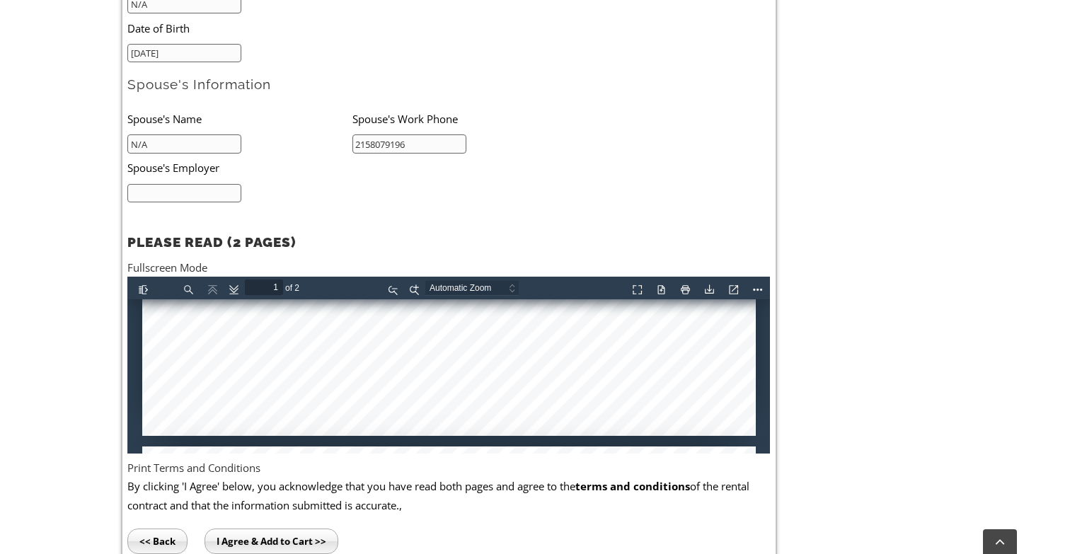
type input "2"
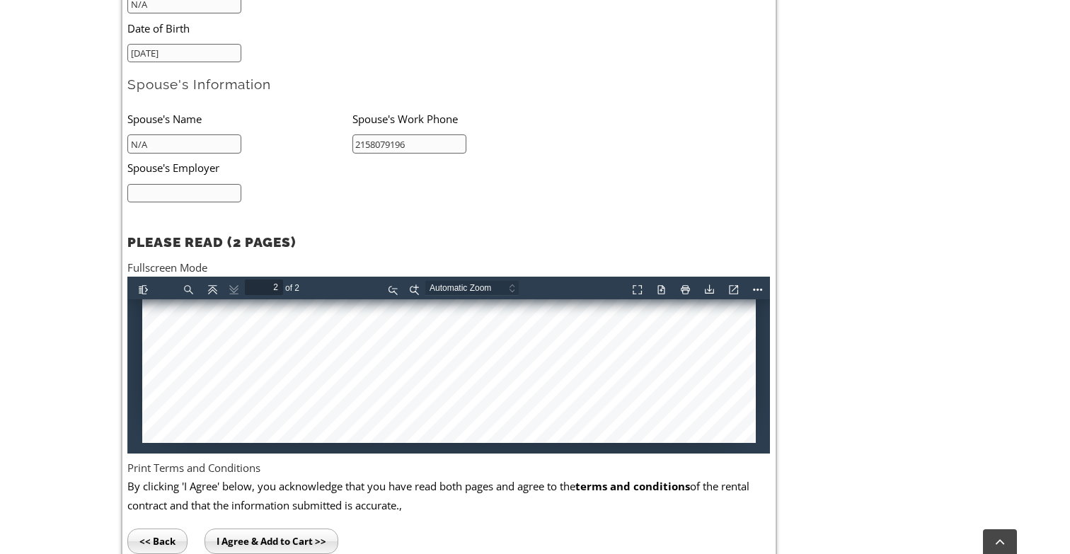
scroll to position [1890, 0]
click at [285, 536] on input "I Agree & Add to Cart >>" at bounding box center [271, 540] width 134 height 25
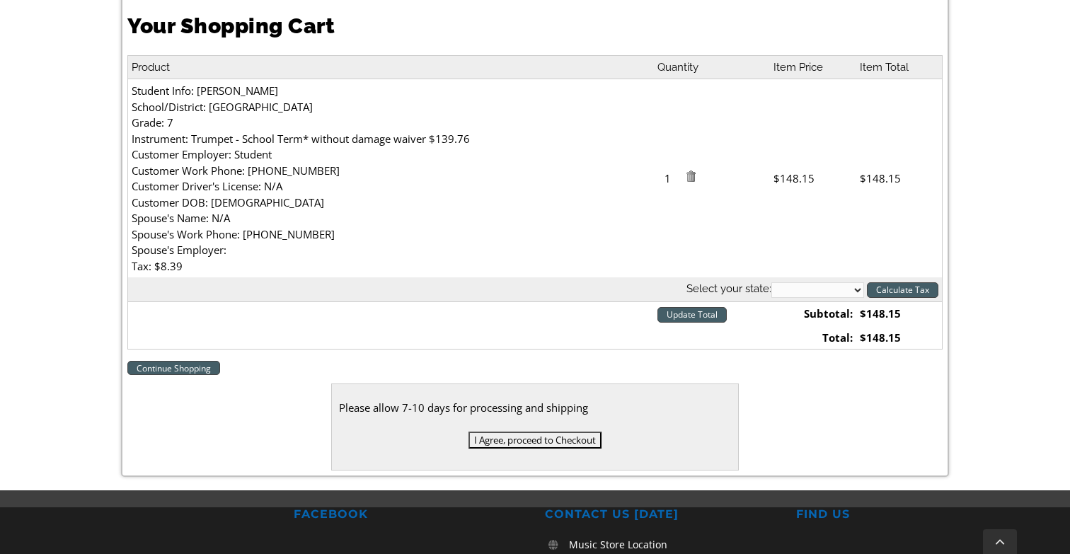
scroll to position [417, 0]
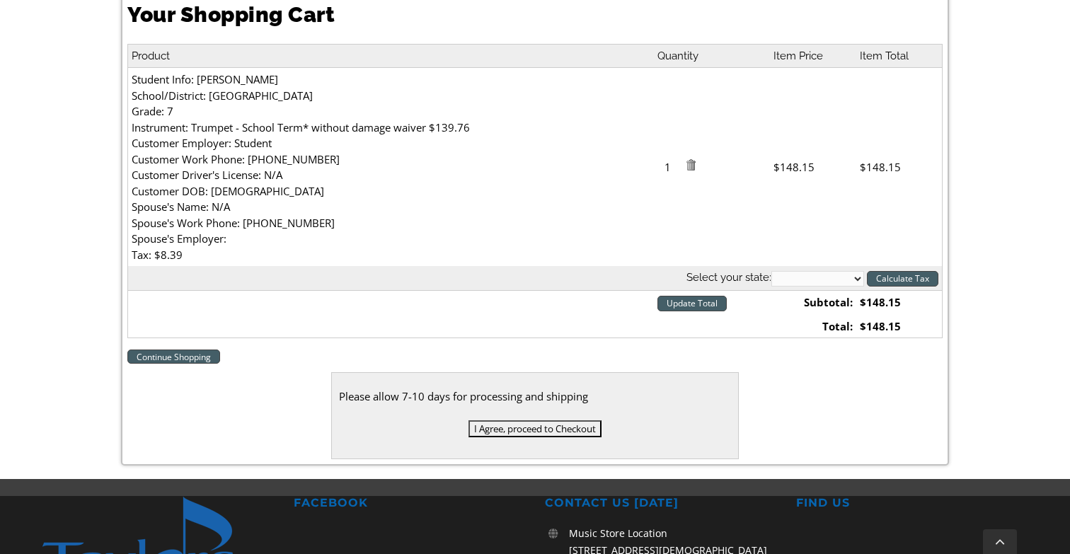
click at [545, 422] on input "I Agree, proceed to Checkout" at bounding box center [534, 428] width 133 height 17
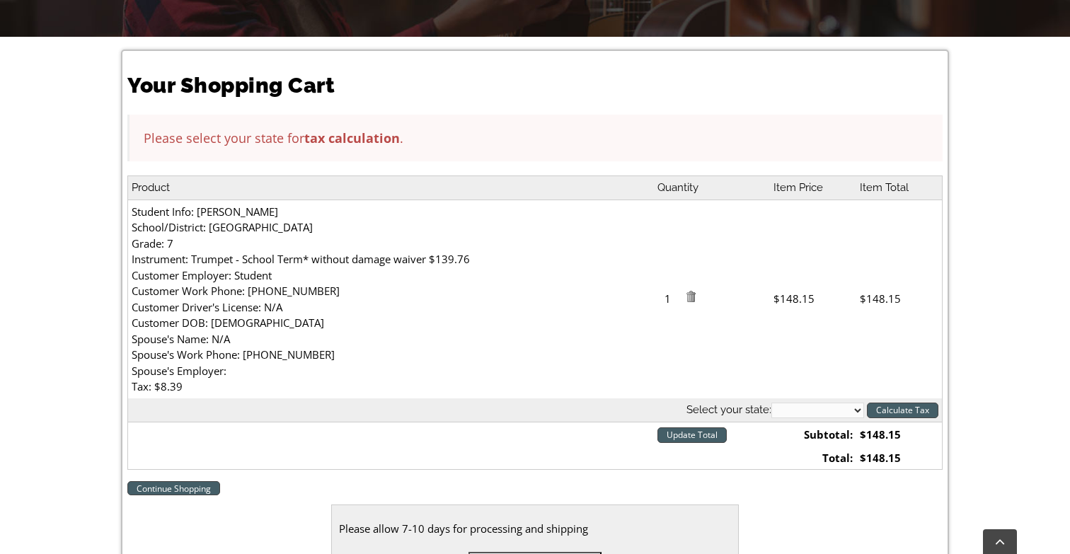
scroll to position [347, 0]
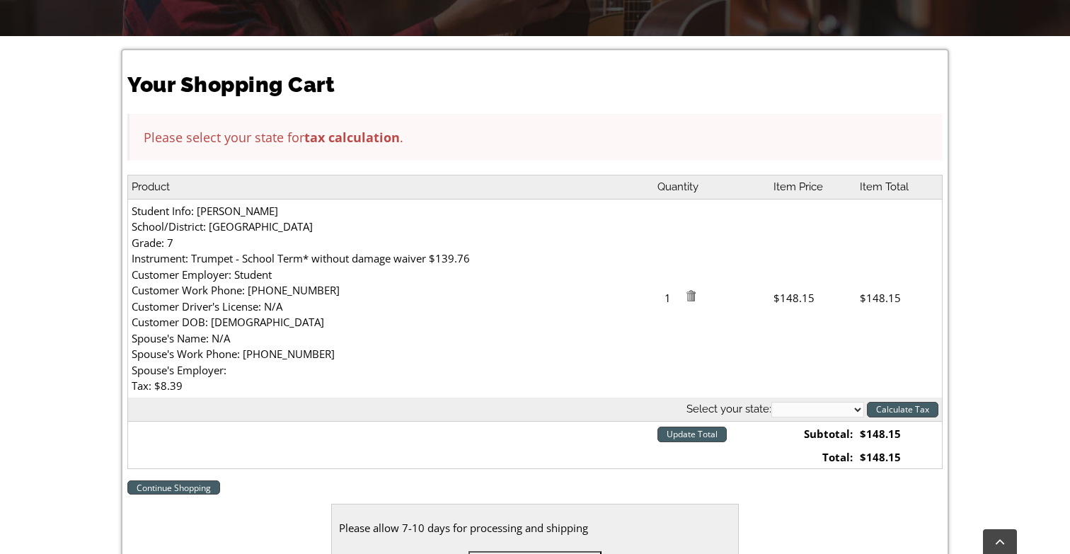
select select "PA"
click at [882, 408] on input "Calculate Tax" at bounding box center [902, 410] width 71 height 16
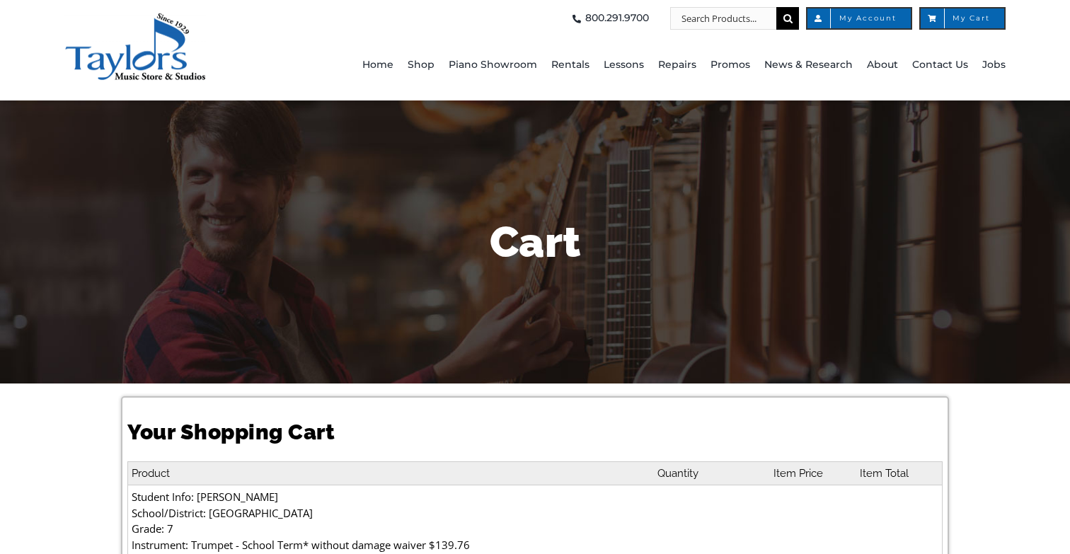
select select "PA"
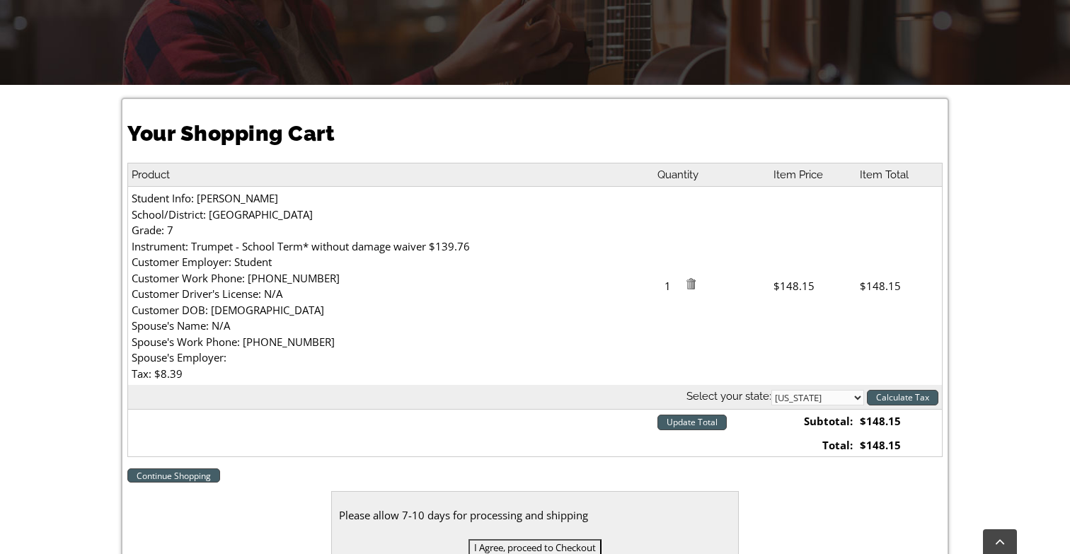
scroll to position [296, 0]
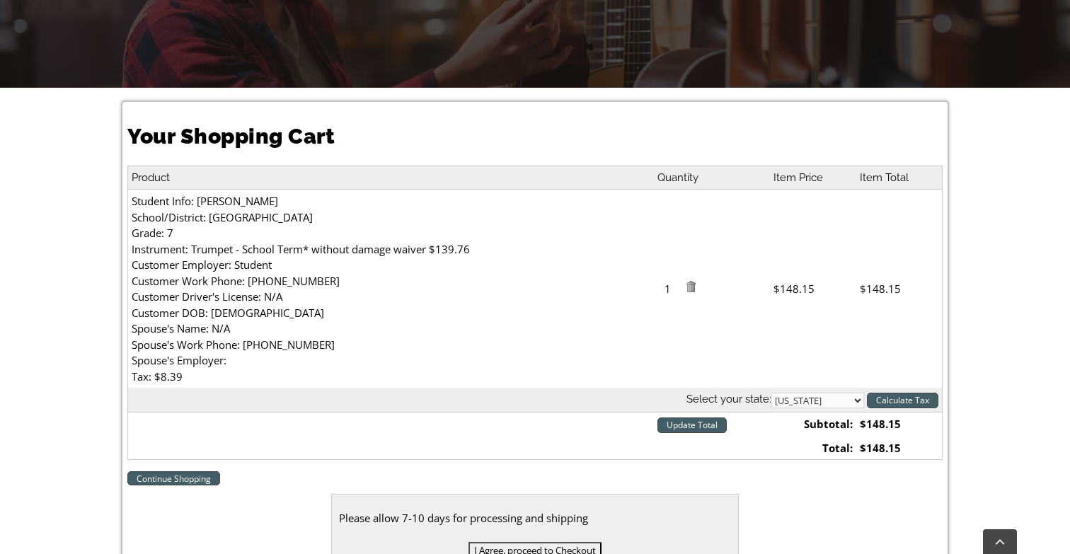
click at [546, 544] on input "I Agree, proceed to Checkout" at bounding box center [534, 550] width 133 height 17
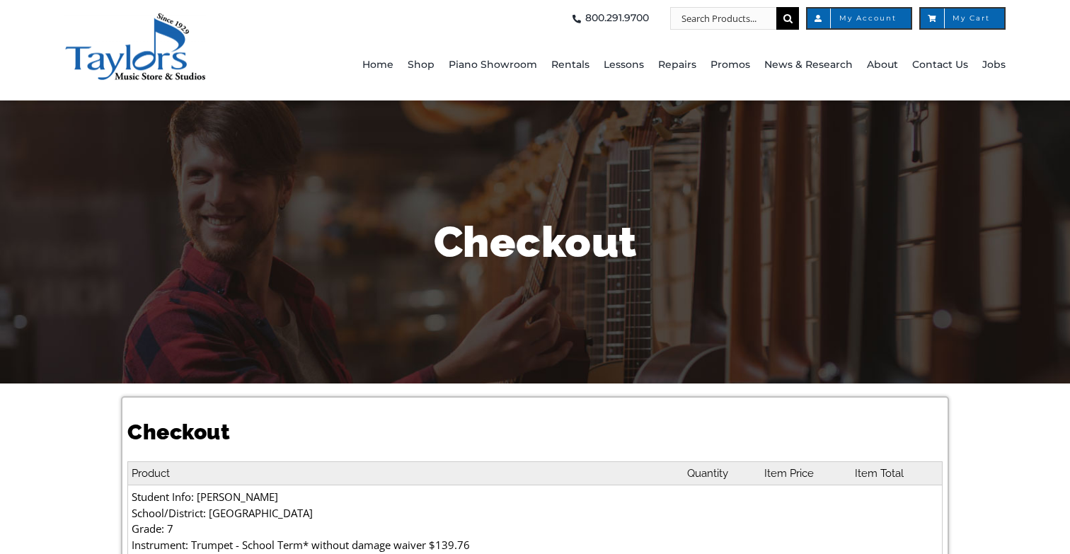
select select
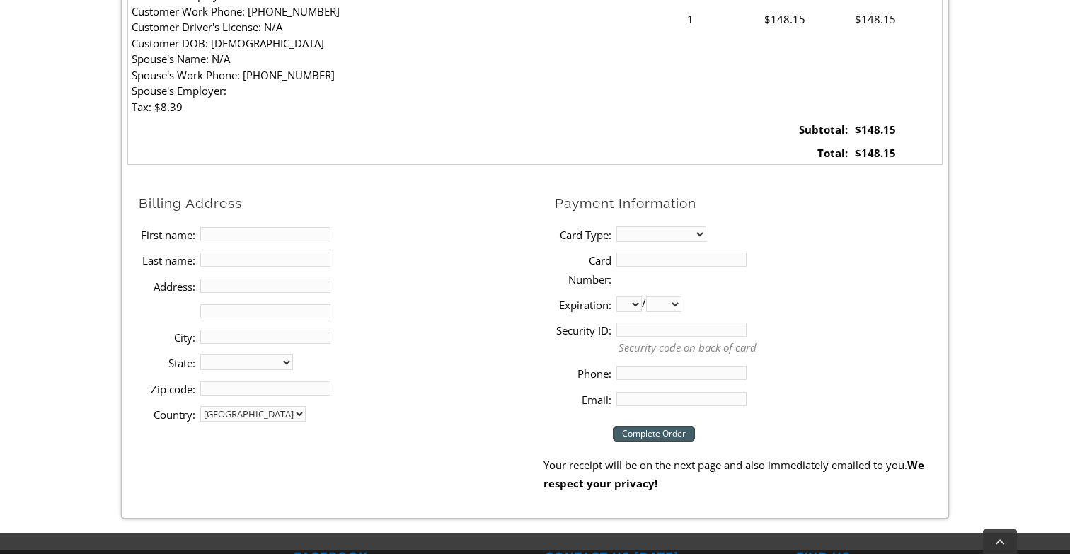
scroll to position [566, 0]
click at [645, 230] on select "MasterCard Visa American Express Discover" at bounding box center [661, 234] width 90 height 16
select select "discover"
click at [638, 255] on input "Card Number:" at bounding box center [681, 259] width 130 height 14
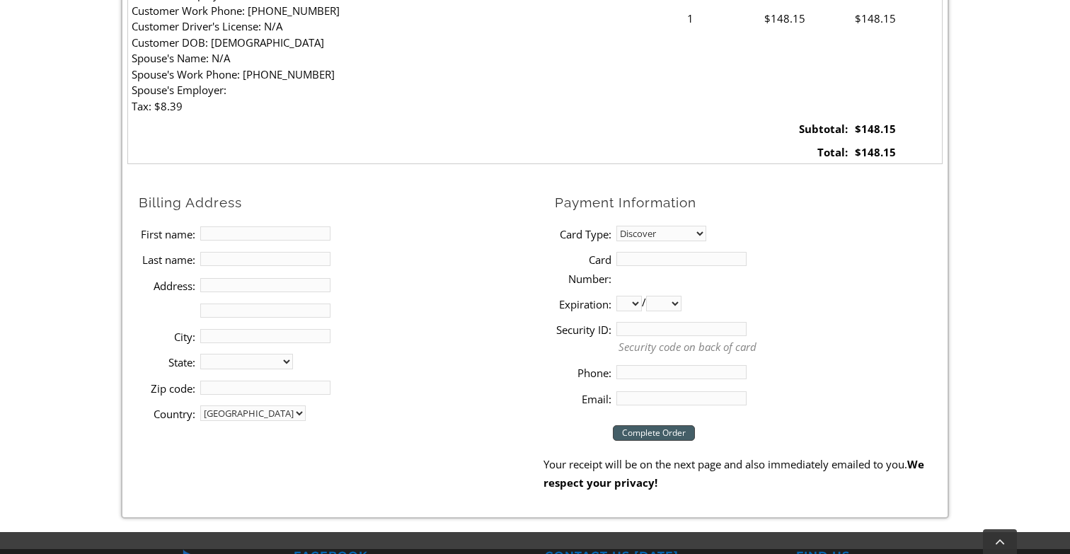
type input "6011002540752409"
select select "11"
select select "2026"
click at [726, 328] on input "Security ID:" at bounding box center [681, 329] width 130 height 14
click at [727, 323] on input "Security ID:" at bounding box center [681, 329] width 130 height 14
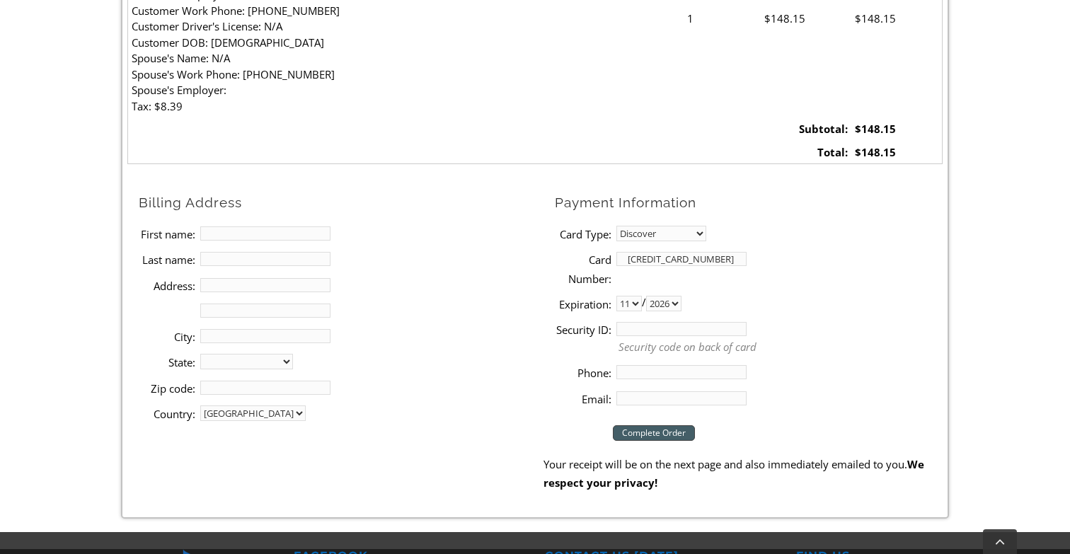
type input "878"
type input "jpalmieri79@gmail.com"
click at [648, 369] on input "Phone:" at bounding box center [681, 372] width 130 height 14
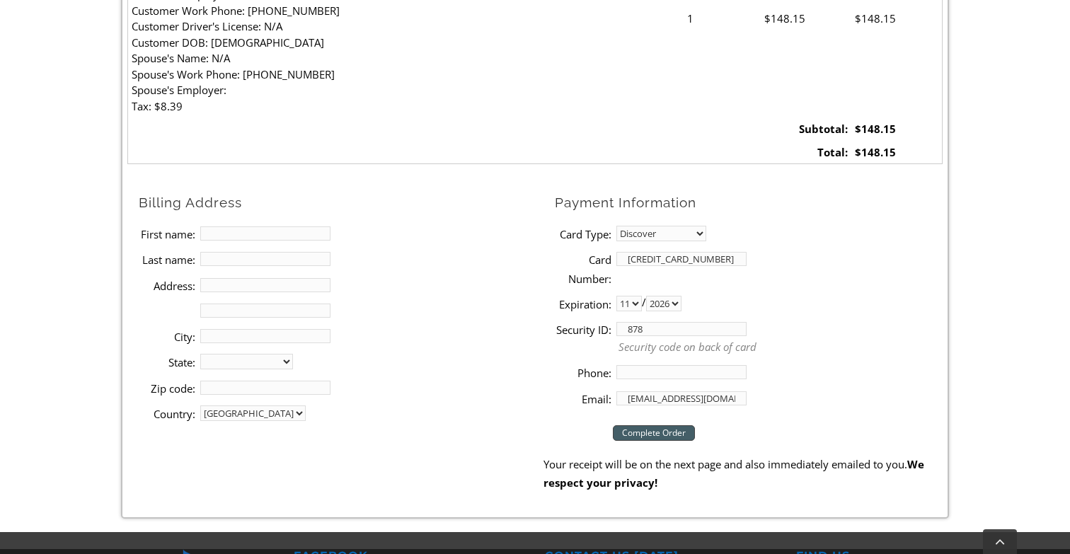
click at [724, 365] on input "Phone:" at bounding box center [681, 372] width 130 height 14
type input "9176279993"
click at [840, 339] on p "Security code on back of card" at bounding box center [780, 347] width 324 height 16
click at [271, 233] on input "First name:" at bounding box center [265, 233] width 130 height 14
click at [312, 229] on input "First name:" at bounding box center [265, 233] width 130 height 14
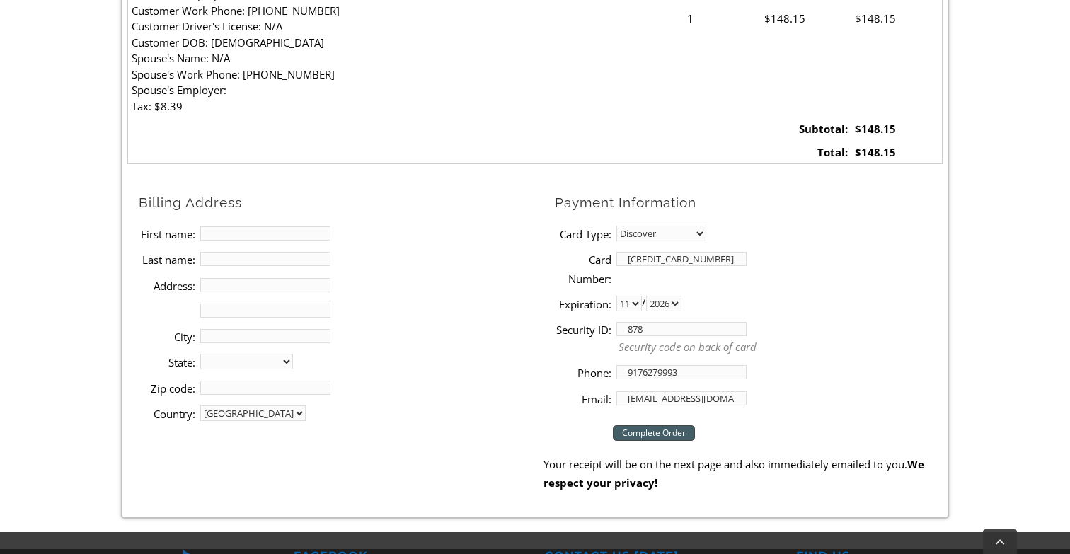
type input "Jorge"
type input "Palmieri"
type input "1160 First Ave"
type input "King of Prussia"
select select "PA"
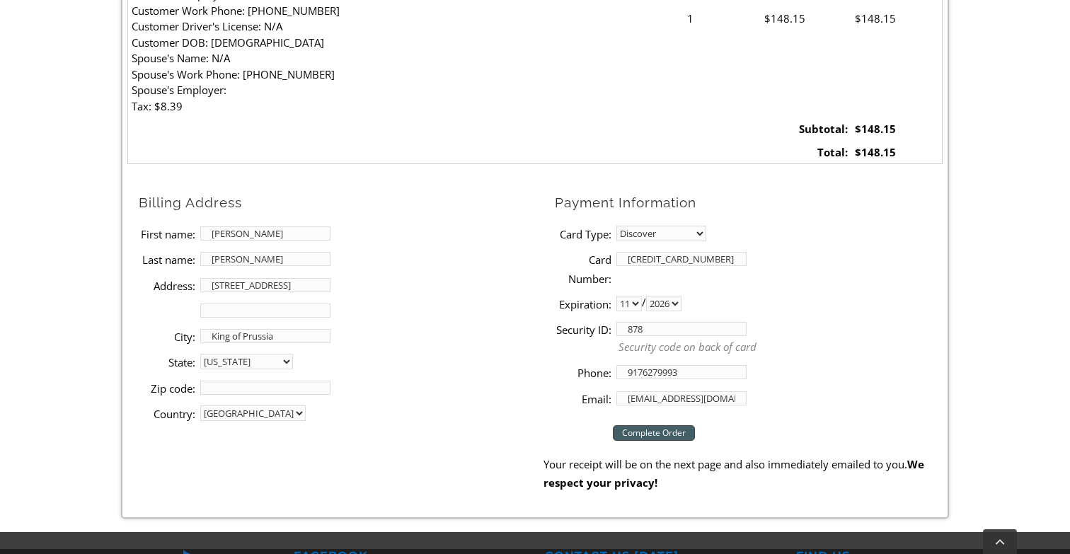
type input "19406"
click at [262, 282] on input "1160 First Ave" at bounding box center [265, 285] width 130 height 14
click at [310, 278] on input "1160 First Ave" at bounding box center [265, 285] width 130 height 14
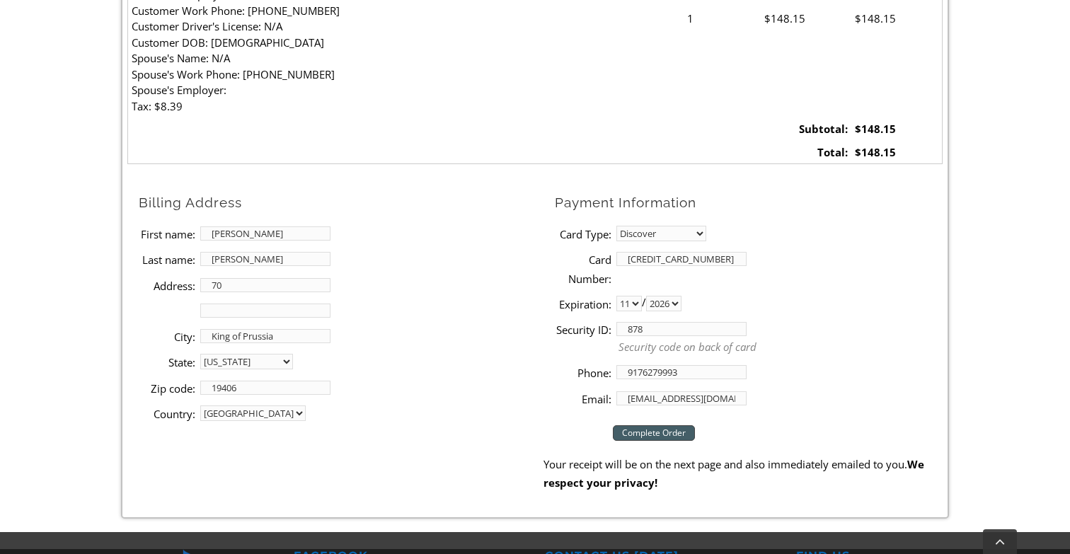
click at [316, 278] on input "70" at bounding box center [265, 285] width 130 height 14
type input "704 S Park Ave"
type input "Norristown"
type input "19403"
click at [389, 328] on li "City: Norristown" at bounding box center [341, 335] width 404 height 25
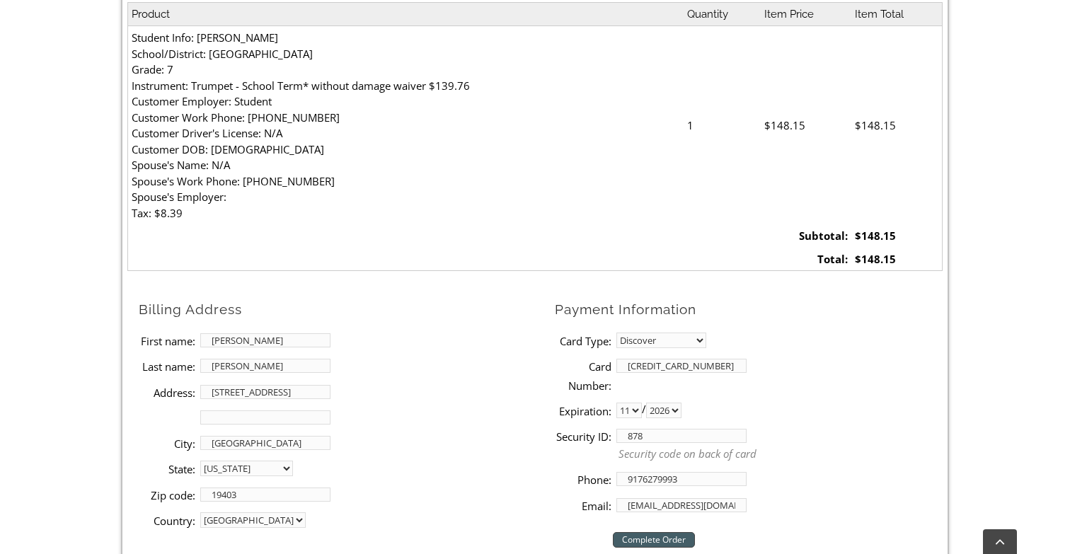
scroll to position [464, 0]
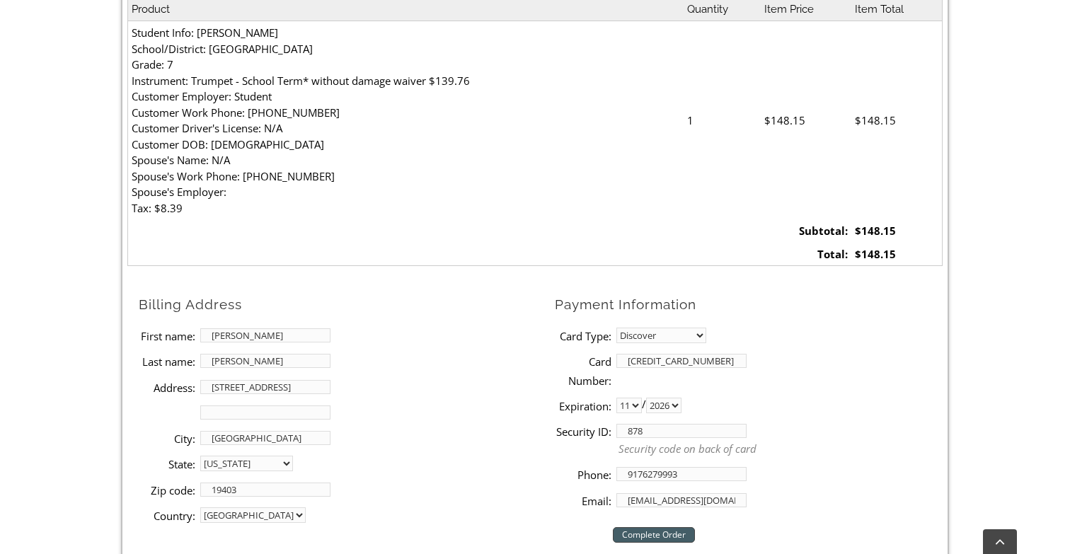
click at [649, 531] on input "Complete Order" at bounding box center [654, 535] width 82 height 16
